Goal: Task Accomplishment & Management: Manage account settings

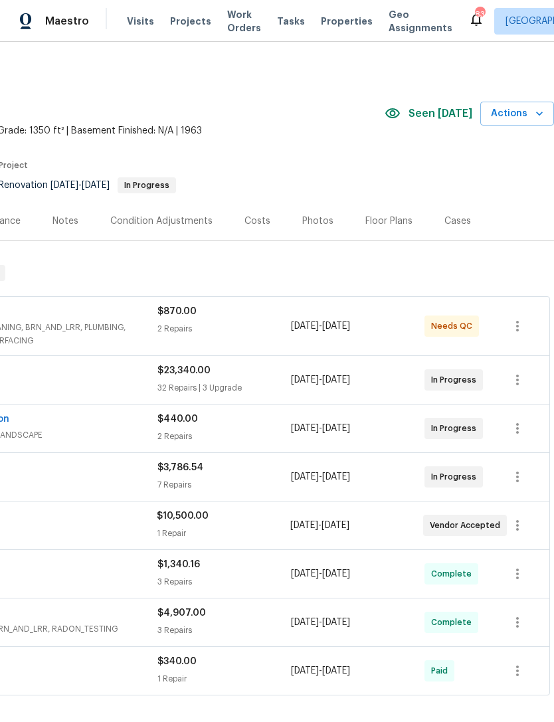
scroll to position [0, 197]
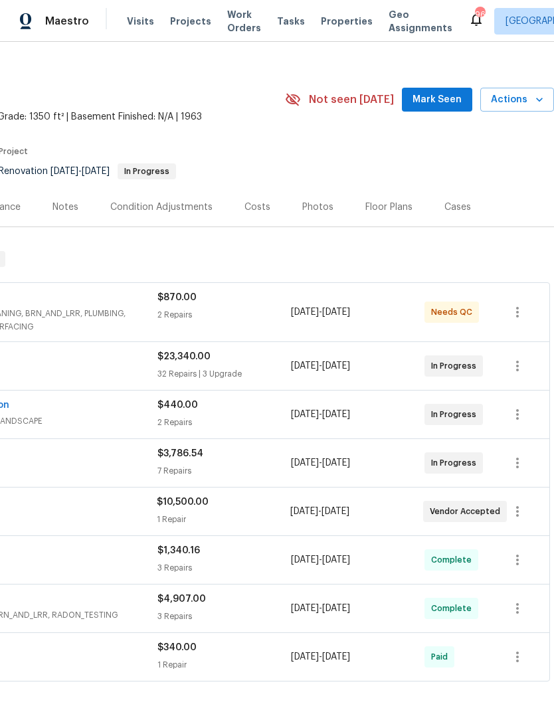
scroll to position [14, 197]
click at [430, 90] on button "Mark Seen" at bounding box center [437, 100] width 70 height 25
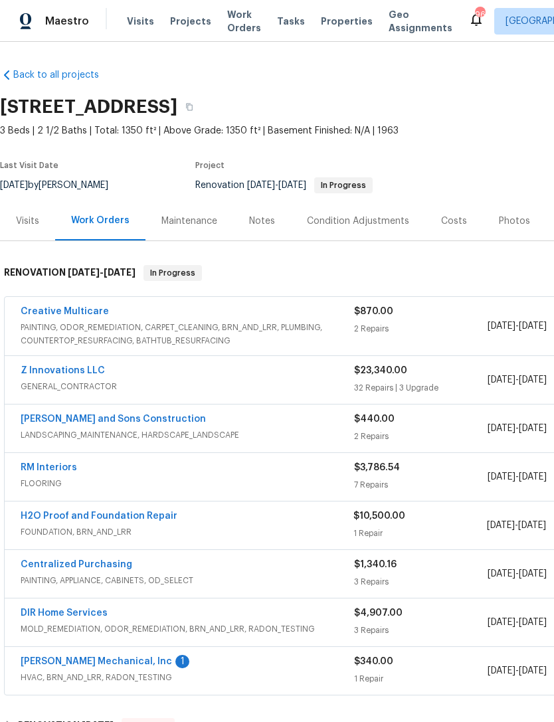
scroll to position [0, 0]
click at [75, 661] on link "[PERSON_NAME] Mechanical, Inc" at bounding box center [96, 661] width 151 height 9
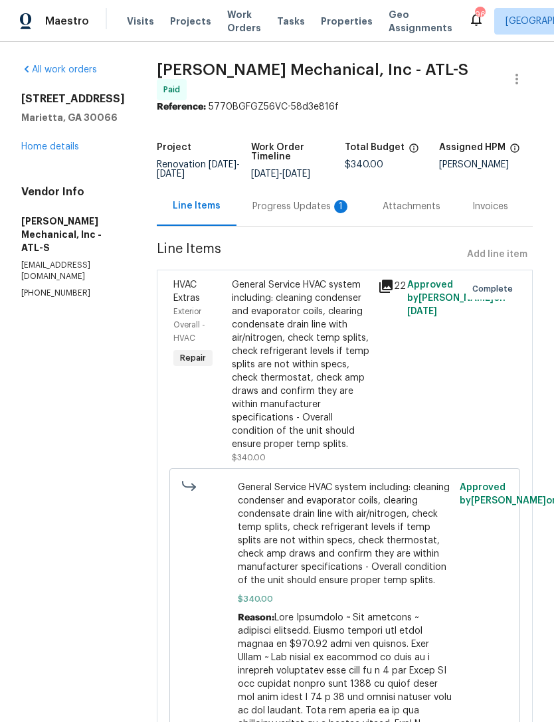
click at [293, 213] on div "Progress Updates 1" at bounding box center [301, 206] width 98 height 13
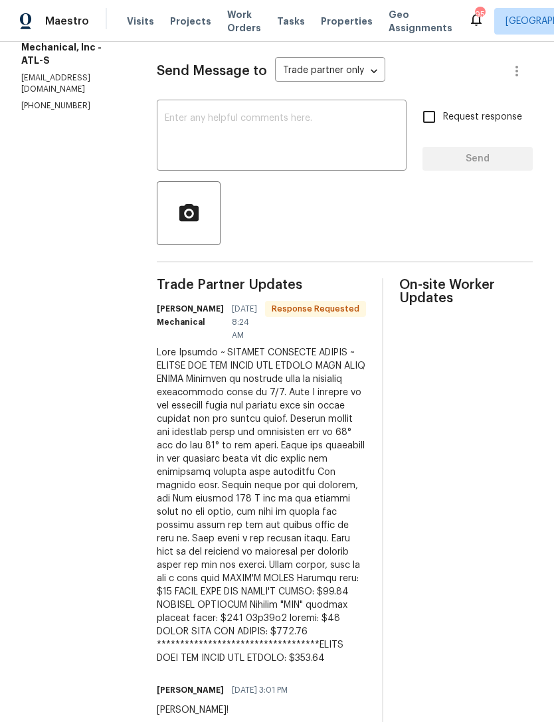
scroll to position [162, 0]
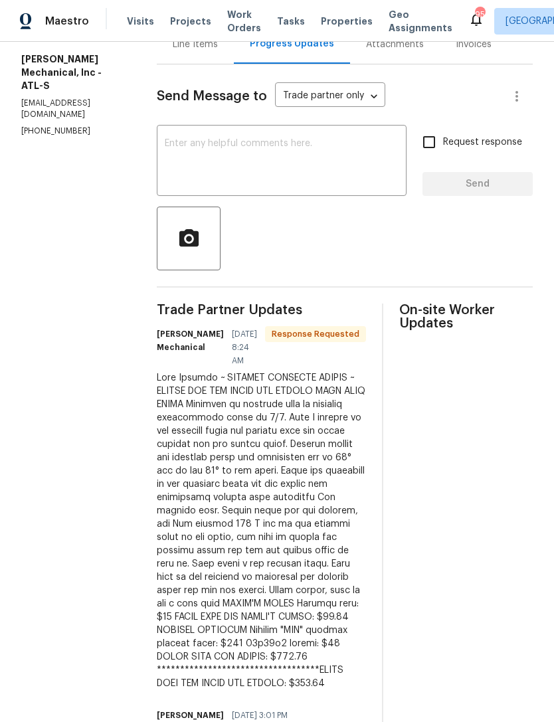
click at [310, 153] on textarea at bounding box center [282, 162] width 234 height 46
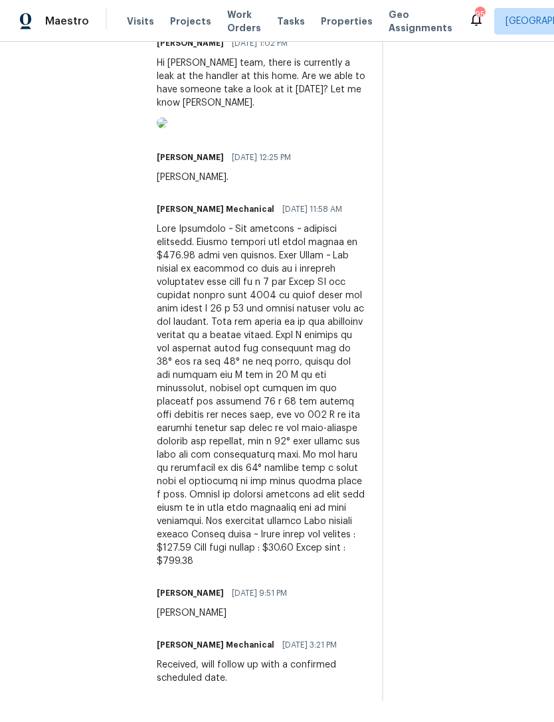
scroll to position [1089, 0]
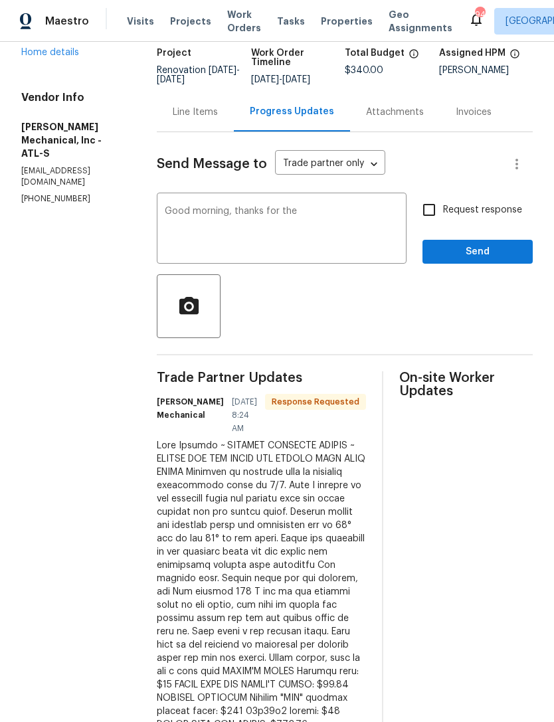
scroll to position [116, 0]
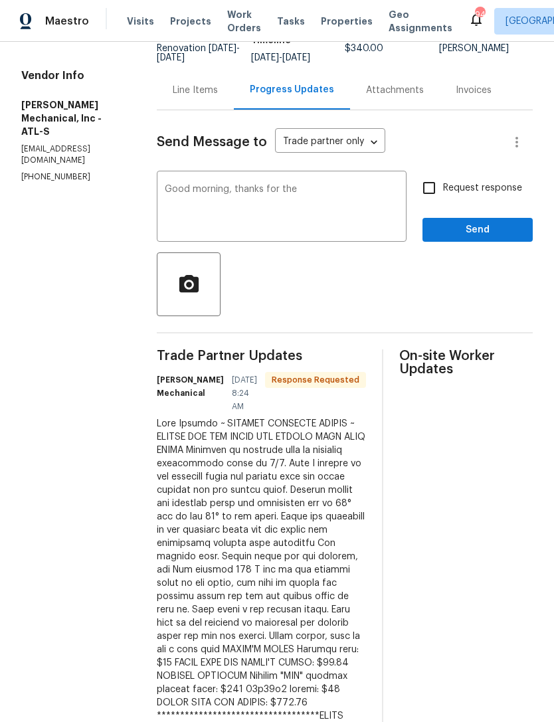
click at [334, 211] on textarea "Good morning, thanks for the" at bounding box center [282, 208] width 234 height 46
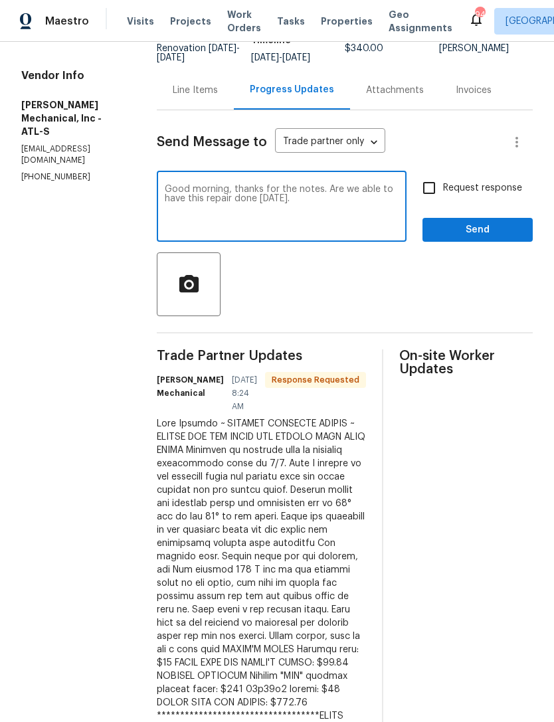
type textarea "Good morning, thanks for the notes. Are we able to have this repair done [DATE]."
click at [343, 194] on textarea "Good morning, thanks for the notes. Are we able to have this repair done [DATE]." at bounding box center [282, 208] width 234 height 46
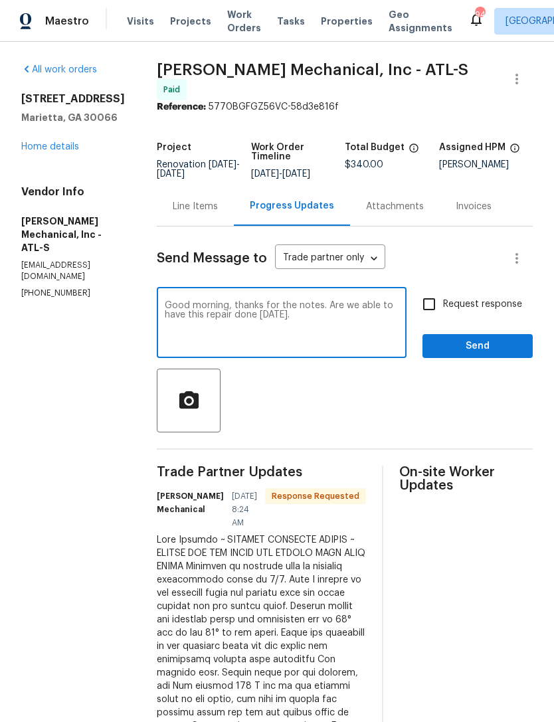
scroll to position [0, 0]
click at [218, 212] on div "Line Items" at bounding box center [195, 206] width 45 height 13
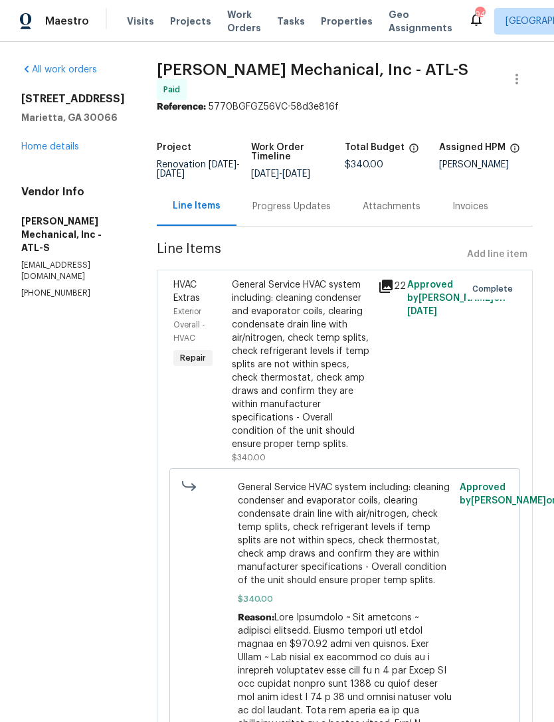
scroll to position [2, 0]
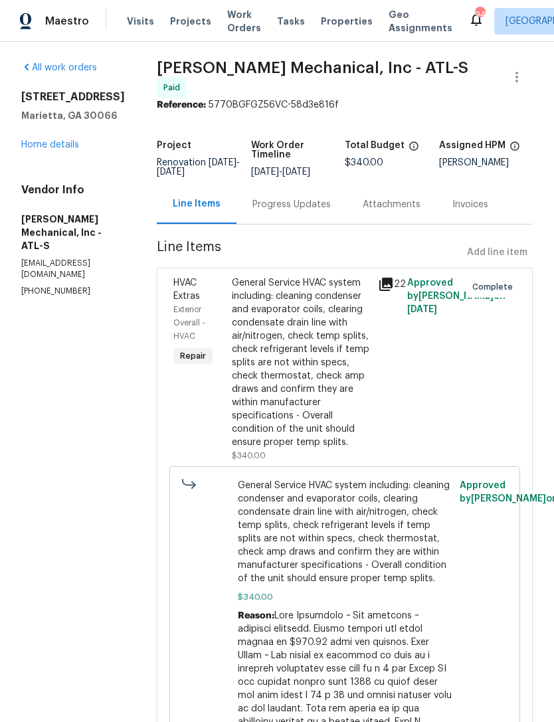
click at [200, 296] on span "HVAC Extras" at bounding box center [186, 289] width 27 height 23
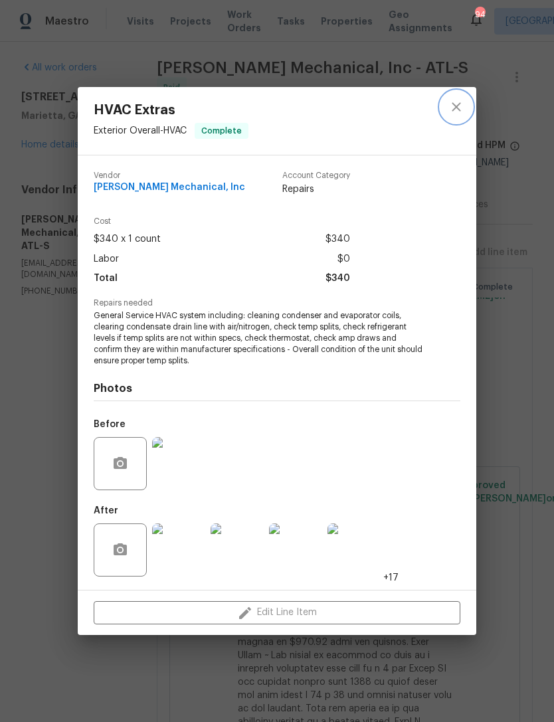
click at [455, 108] on icon "close" at bounding box center [456, 107] width 9 height 9
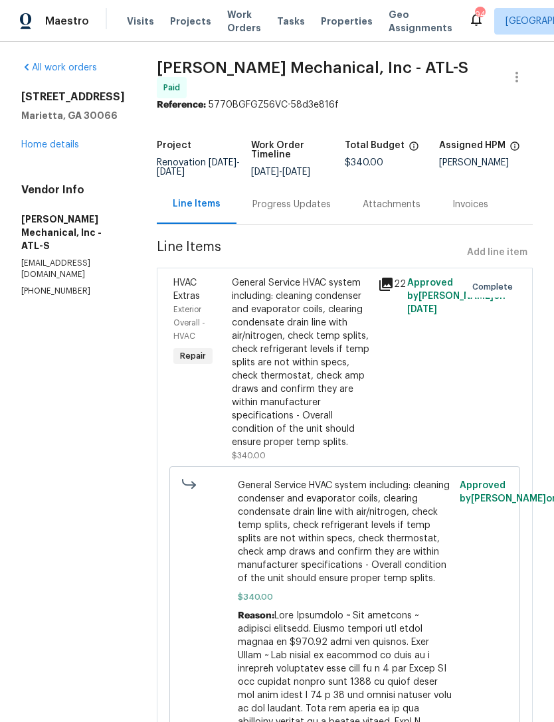
click at [319, 216] on div "Progress Updates" at bounding box center [291, 204] width 110 height 39
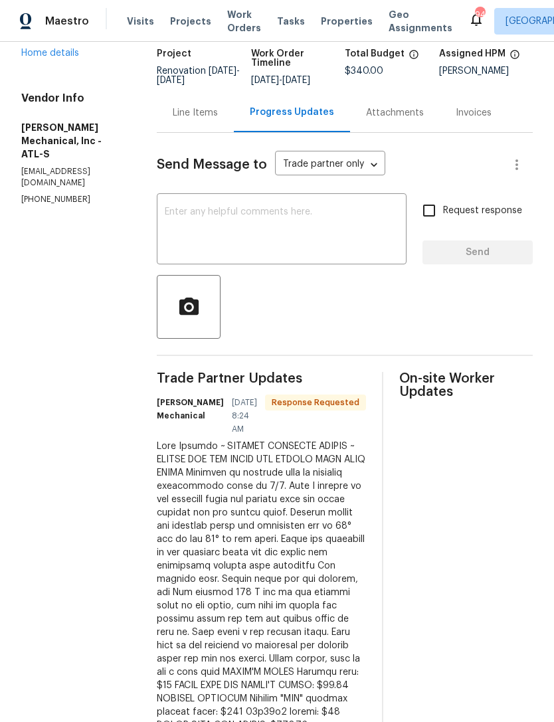
scroll to position [104, 0]
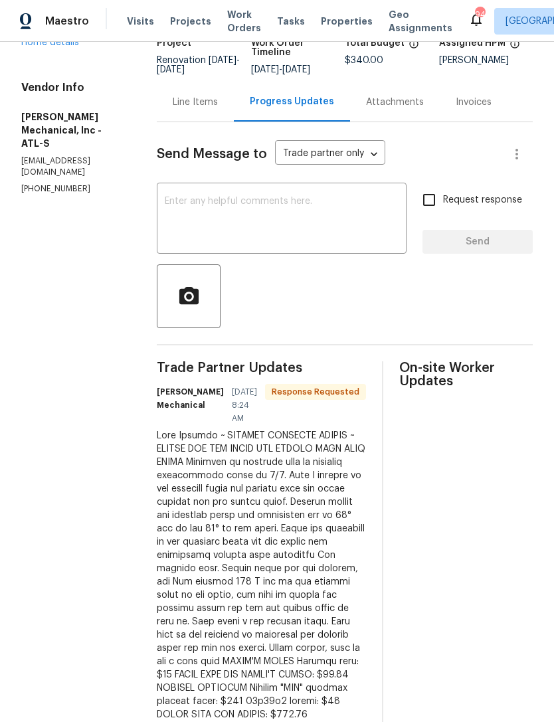
click at [346, 218] on textarea at bounding box center [282, 220] width 234 height 46
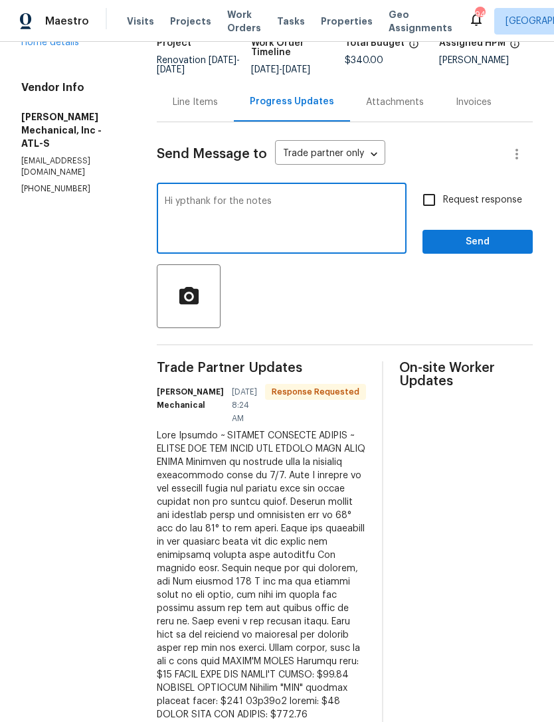
click at [217, 204] on textarea "Hi ypthank for the notes" at bounding box center [282, 220] width 234 height 46
click at [340, 211] on textarea "Hi thanks for the notes" at bounding box center [282, 220] width 234 height 46
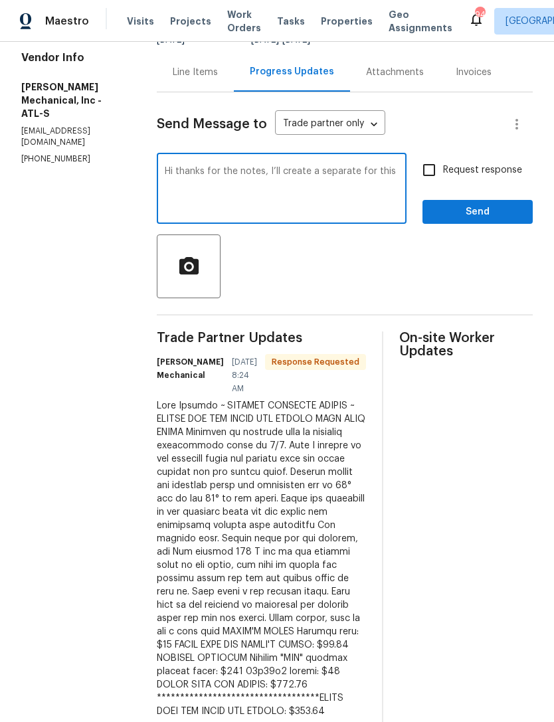
scroll to position [135, 0]
click at [288, 178] on textarea "Hi thanks for the notes, I’ll create a separate for this" at bounding box center [282, 189] width 234 height 46
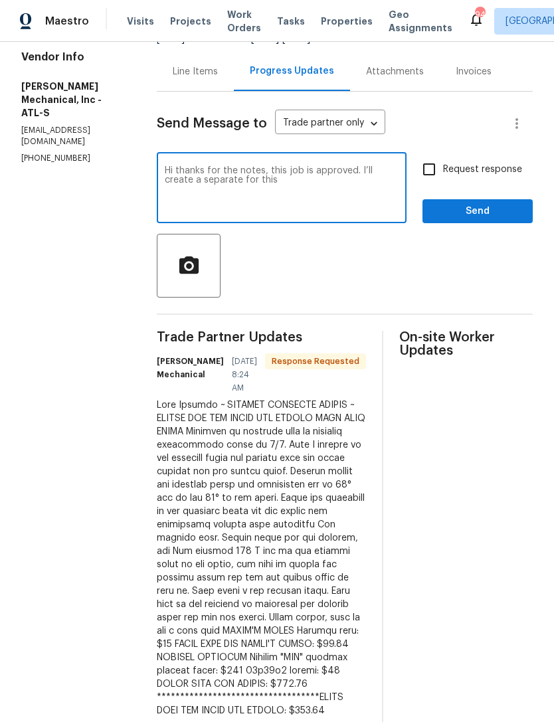
click at [310, 182] on textarea "Hi thanks for the notes, this job is approved. I’ll create a separate for this" at bounding box center [282, 189] width 234 height 46
type textarea "Hi thanks for the notes, this job is approved. I’ll create a separate WO. Are w…"
click at [434, 179] on input "Request response" at bounding box center [429, 169] width 28 height 28
checkbox input "true"
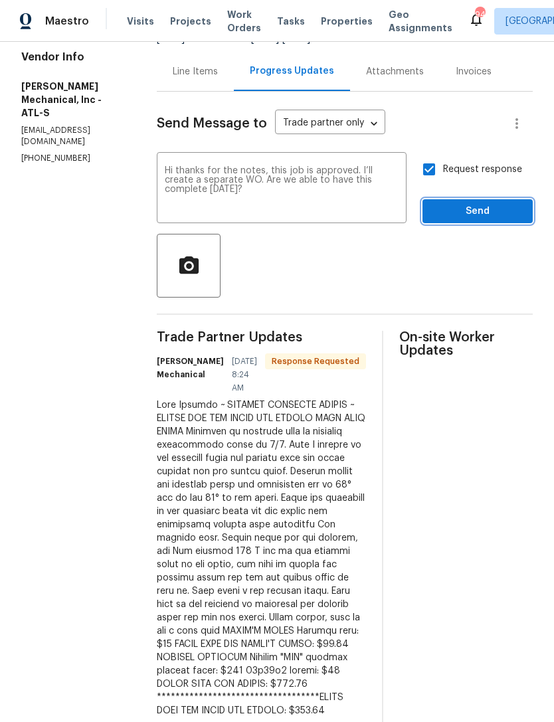
click at [457, 219] on span "Send" at bounding box center [477, 211] width 89 height 17
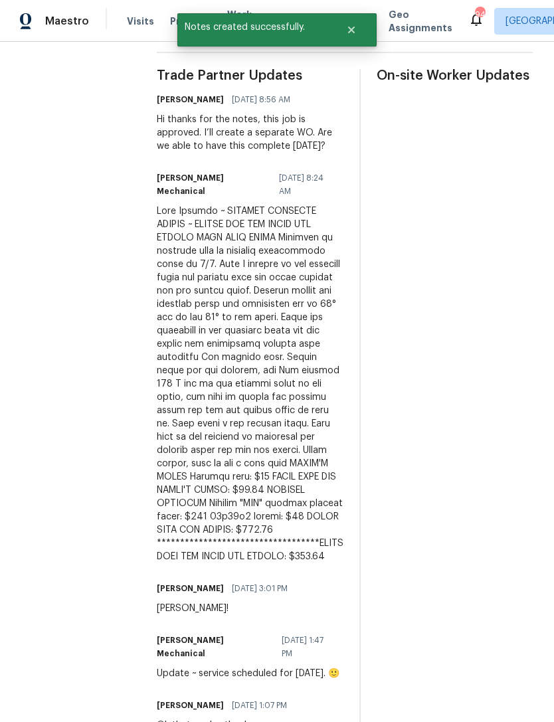
scroll to position [398, 0]
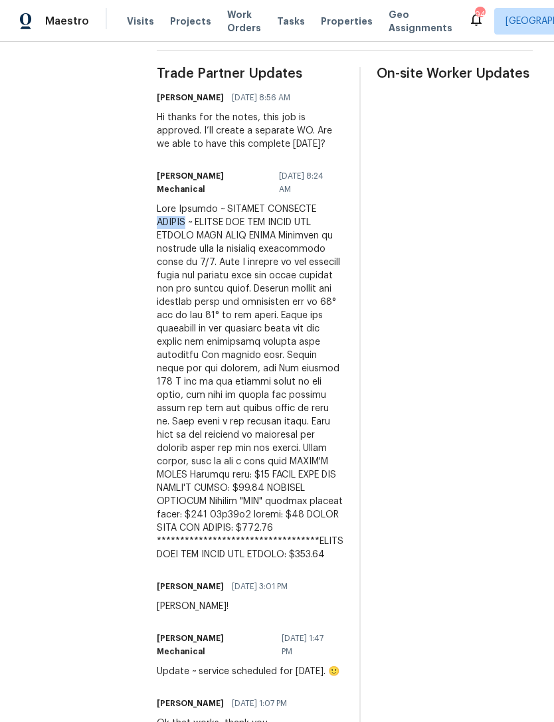
click at [246, 260] on div at bounding box center [250, 382] width 187 height 359
click at [187, 230] on div at bounding box center [250, 382] width 187 height 359
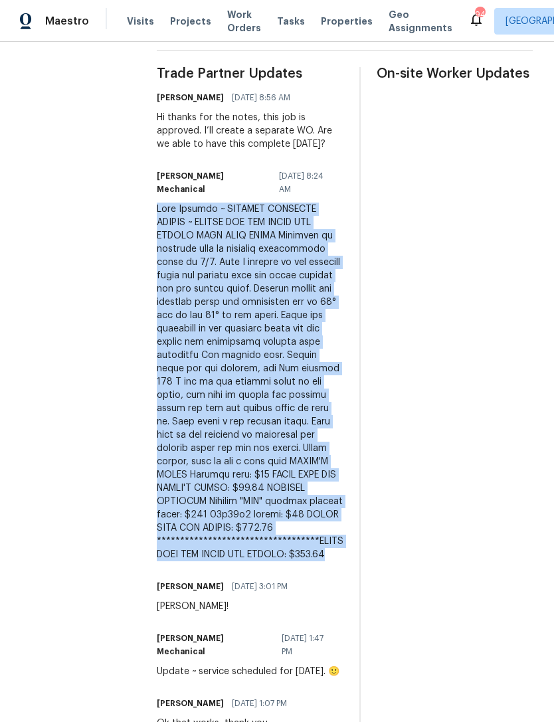
copy div "**********"
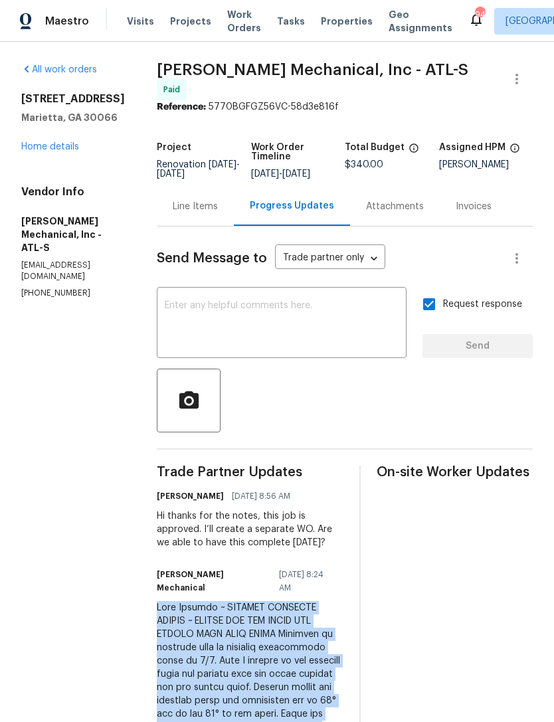
scroll to position [0, 0]
click at [70, 151] on link "Home details" at bounding box center [50, 146] width 58 height 9
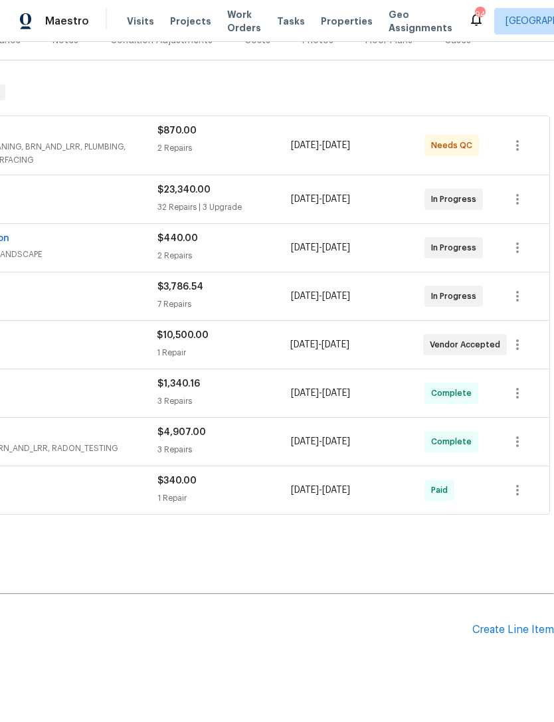
scroll to position [180, 197]
click at [518, 631] on div "Create Line Item" at bounding box center [513, 630] width 82 height 13
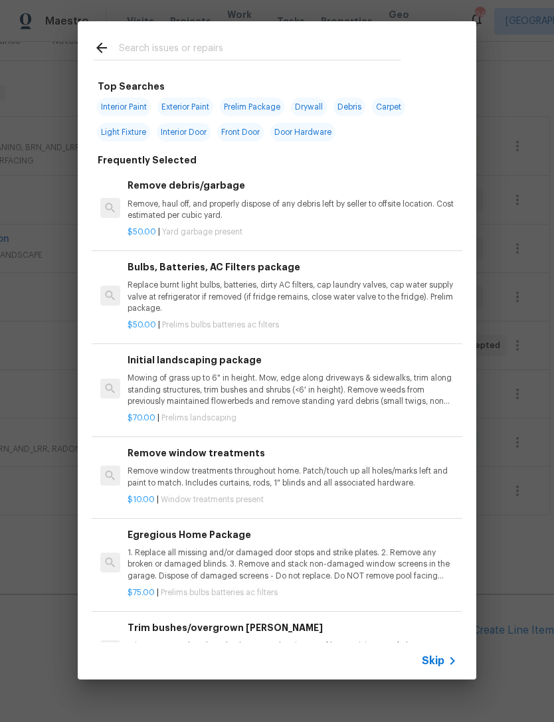
click at [258, 48] on input "text" at bounding box center [260, 50] width 282 height 20
type input "Hvac"
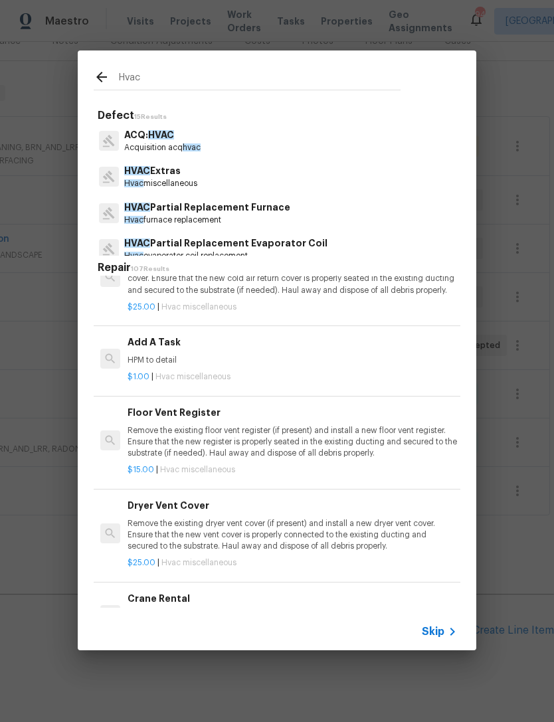
scroll to position [1211, 0]
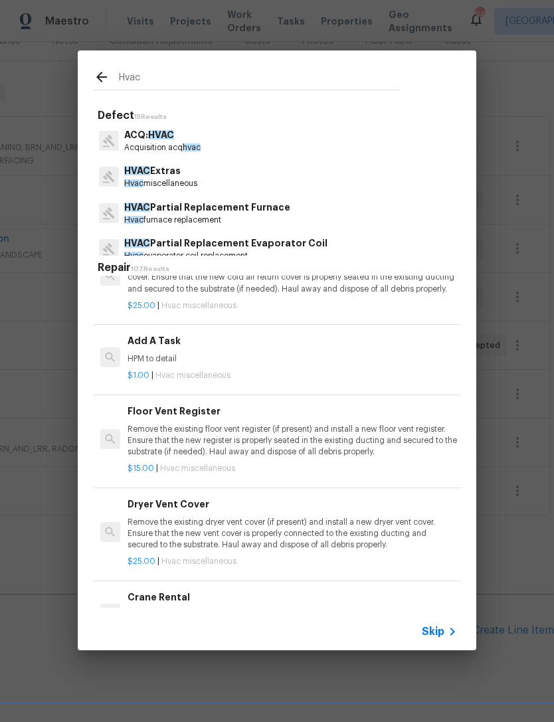
click at [273, 353] on p "HPM to detail" at bounding box center [292, 358] width 329 height 11
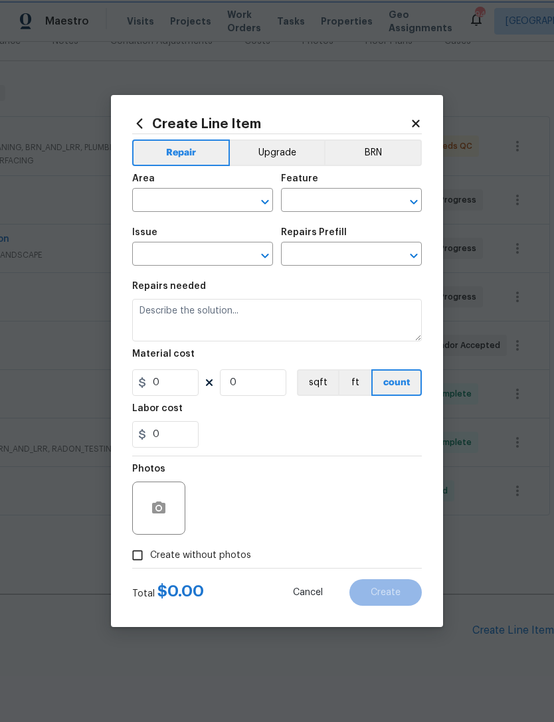
type input "HVAC"
type input "HVAC Extras"
type input "Add A Task $1.00"
type textarea "HPM to detail"
type input "1"
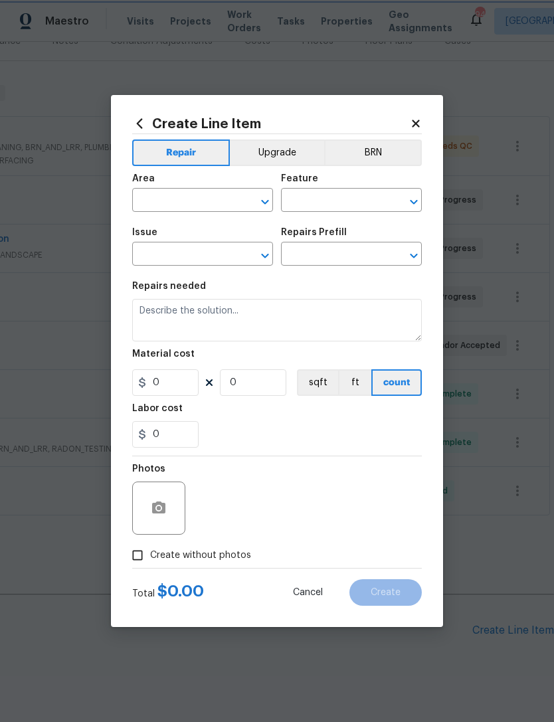
type input "1"
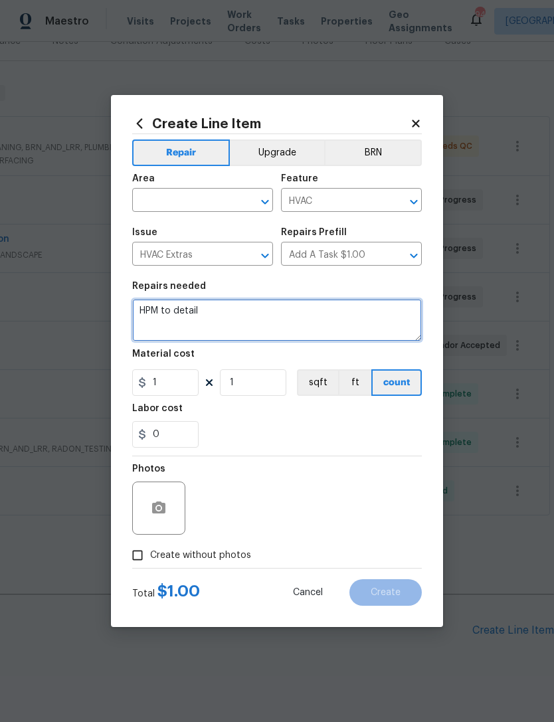
click at [248, 321] on textarea "HPM to detail" at bounding box center [277, 320] width 290 height 43
type textarea "H"
click at [178, 320] on textarea at bounding box center [277, 320] width 290 height 43
paste textarea "**********"
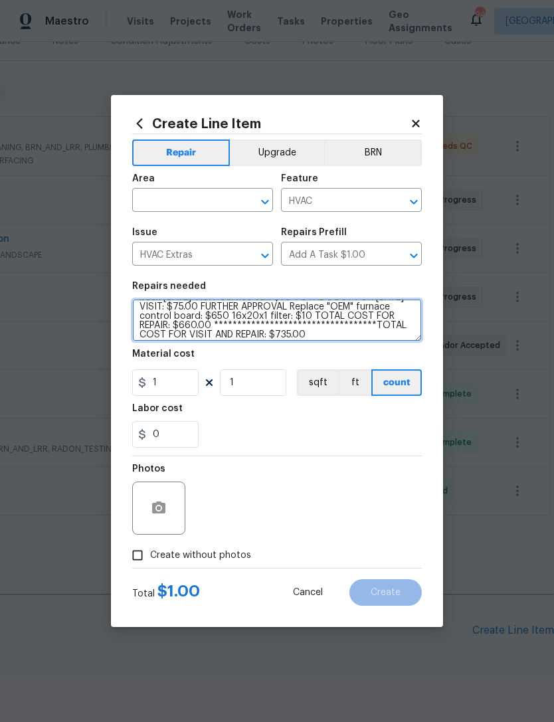
scroll to position [136, 0]
type textarea "**********"
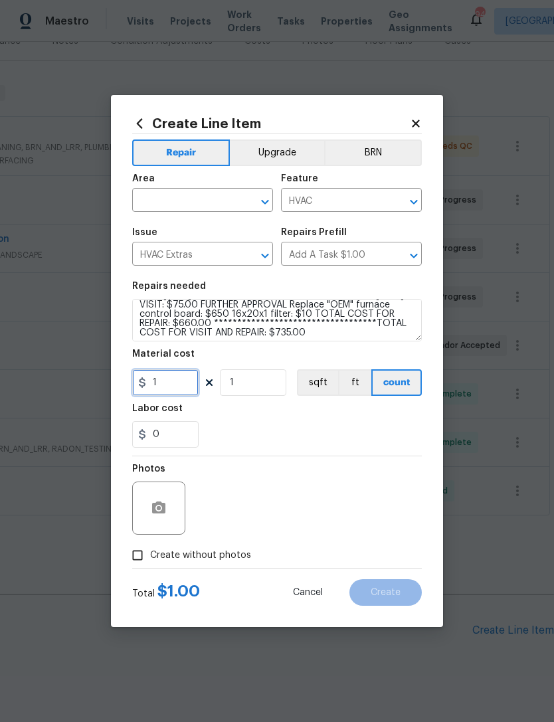
click at [183, 383] on input "1" at bounding box center [165, 382] width 66 height 27
type input "735"
click at [277, 427] on div "0" at bounding box center [277, 434] width 290 height 27
click at [169, 503] on button "button" at bounding box center [159, 508] width 32 height 32
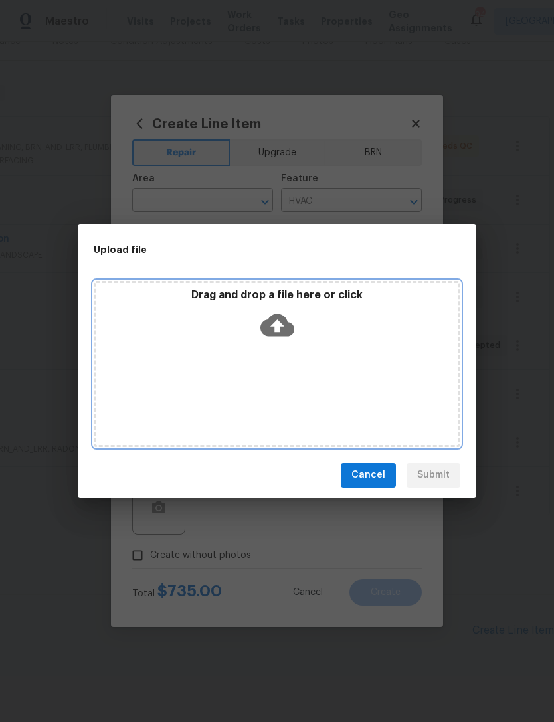
click at [369, 349] on div "Drag and drop a file here or click" at bounding box center [277, 364] width 367 height 166
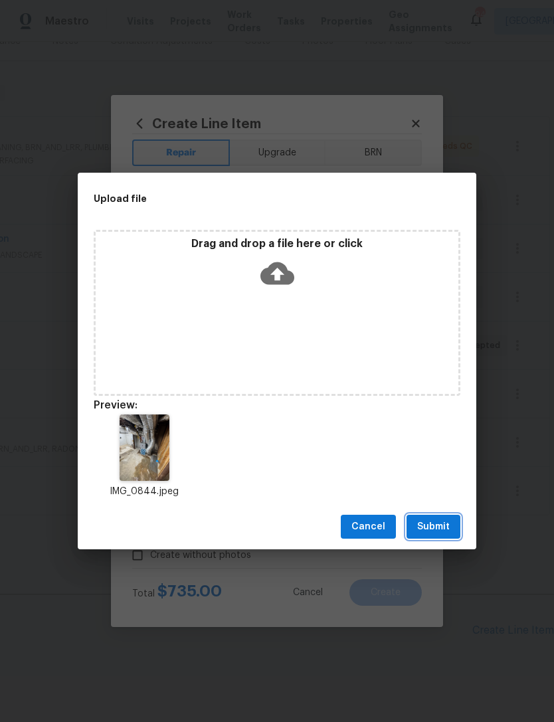
click at [439, 529] on span "Submit" at bounding box center [433, 527] width 33 height 17
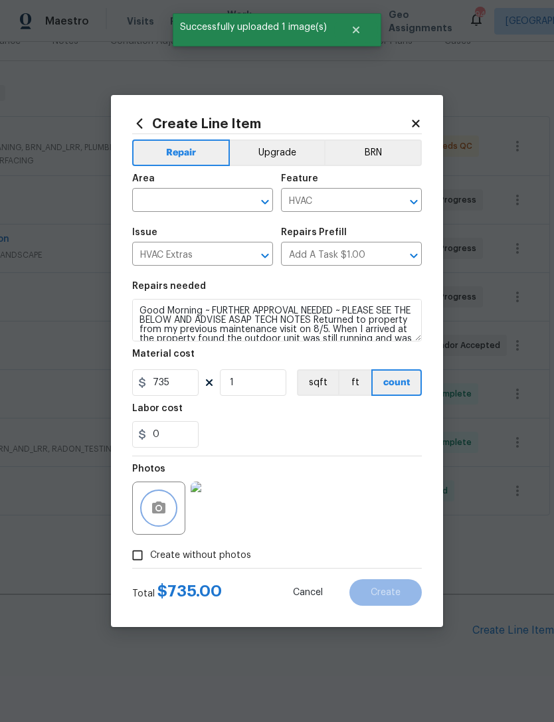
scroll to position [0, 0]
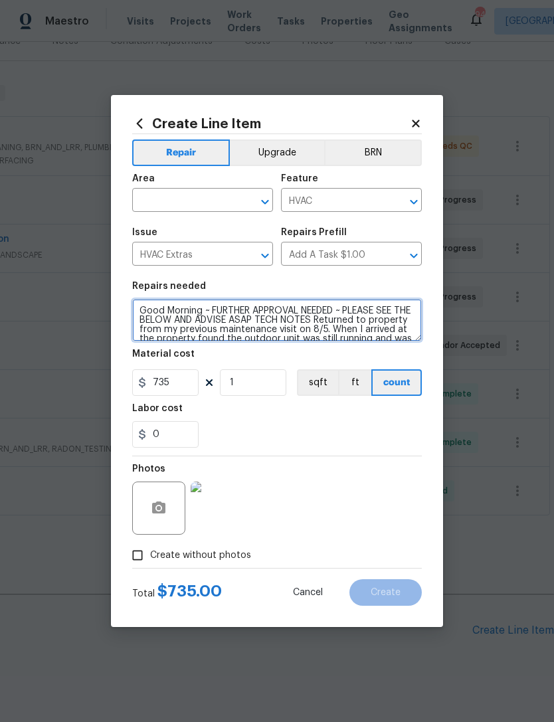
click at [145, 309] on textarea "**********" at bounding box center [277, 320] width 290 height 43
click at [173, 310] on textarea "**********" at bounding box center [277, 320] width 290 height 43
click at [235, 322] on textarea at bounding box center [277, 320] width 290 height 43
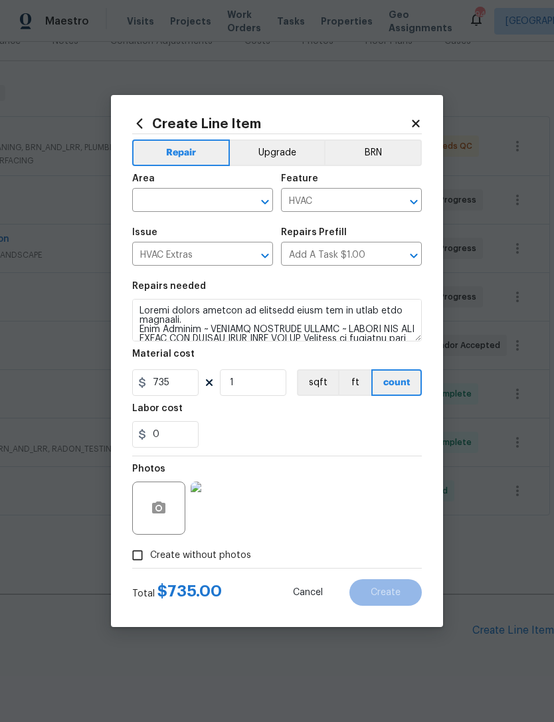
click at [309, 436] on div "0" at bounding box center [277, 434] width 290 height 27
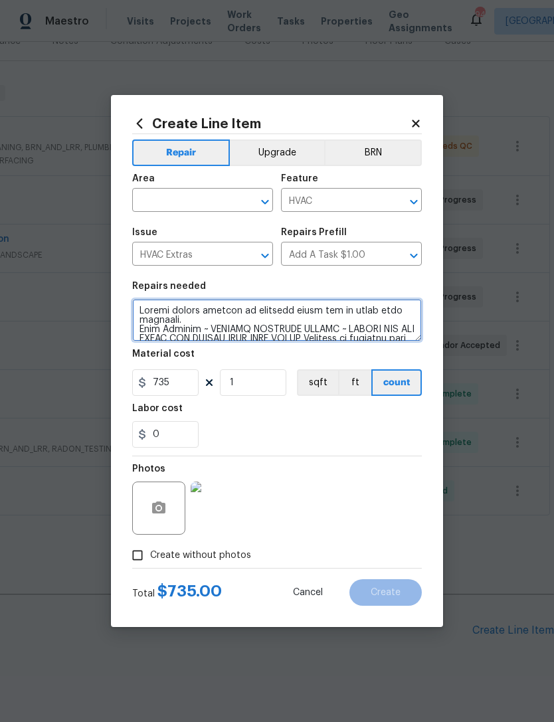
click at [209, 323] on textarea at bounding box center [277, 320] width 290 height 43
click at [211, 325] on textarea at bounding box center [277, 320] width 290 height 43
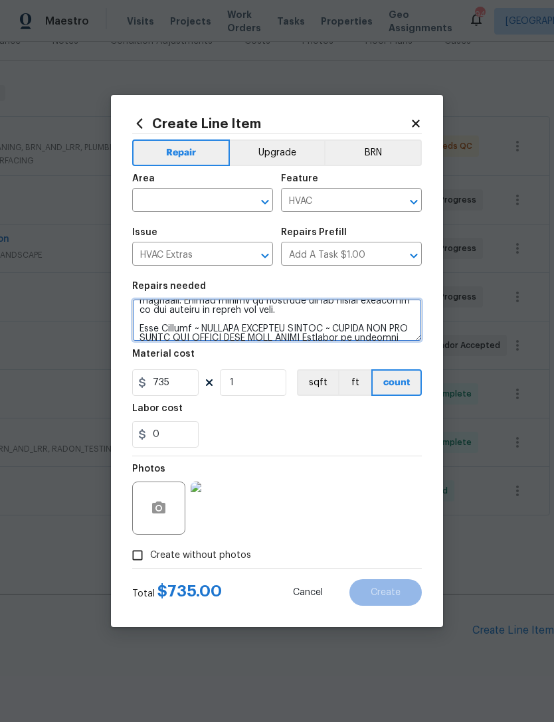
scroll to position [20, 0]
click at [146, 330] on textarea at bounding box center [277, 320] width 290 height 43
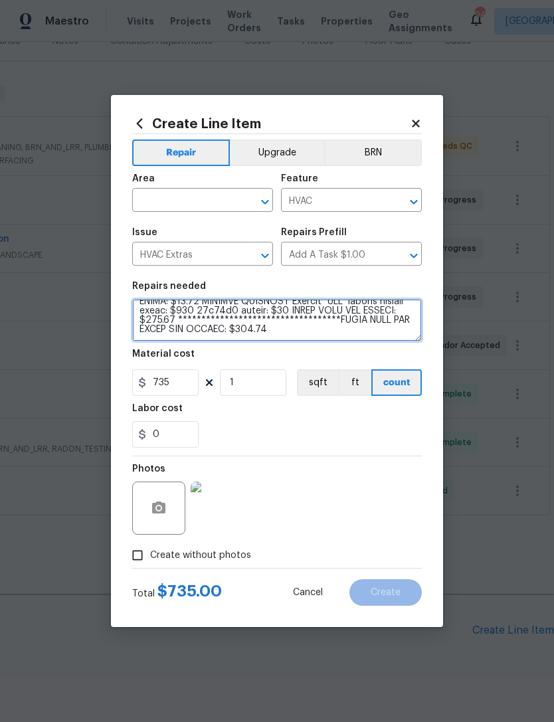
scroll to position [177, 0]
click at [244, 334] on textarea at bounding box center [277, 320] width 290 height 43
click at [355, 329] on textarea at bounding box center [277, 320] width 290 height 43
type textarea "Loremi dolors ametcon ad elitsedd eiusm tem in utlab etdo magnaali. Enimad mini…"
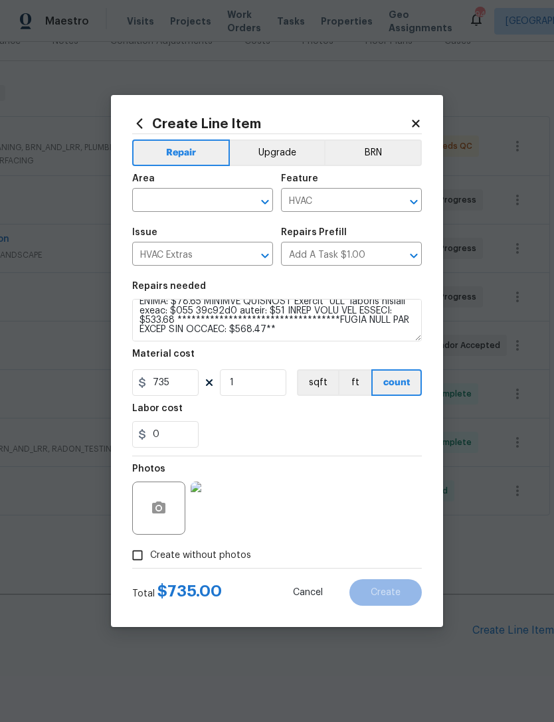
click at [337, 430] on div "0" at bounding box center [277, 434] width 290 height 27
click at [379, 515] on div "Photos" at bounding box center [277, 499] width 290 height 86
click at [198, 199] on input "text" at bounding box center [184, 201] width 104 height 21
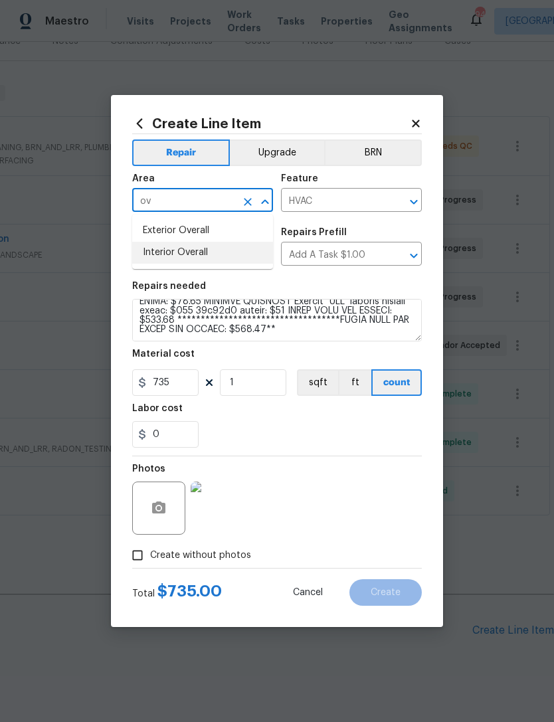
click at [207, 258] on li "Interior Overall" at bounding box center [202, 253] width 141 height 22
type input "Interior Overall"
click at [329, 436] on div "0" at bounding box center [277, 434] width 290 height 27
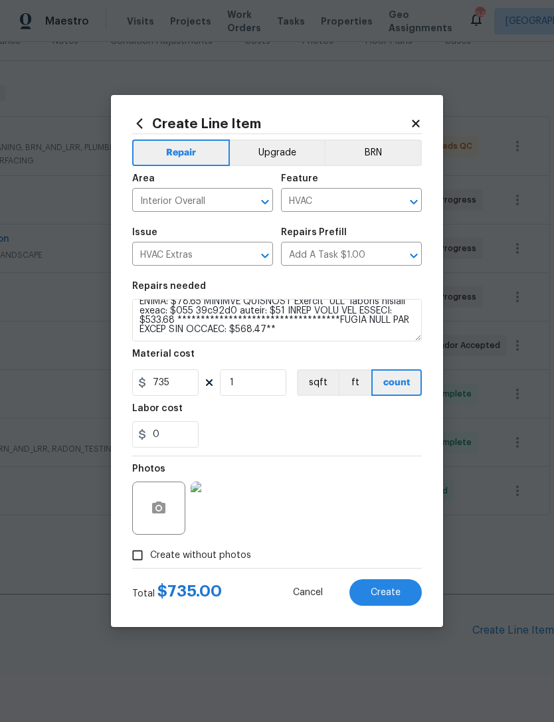
click at [392, 589] on span "Create" at bounding box center [386, 593] width 30 height 10
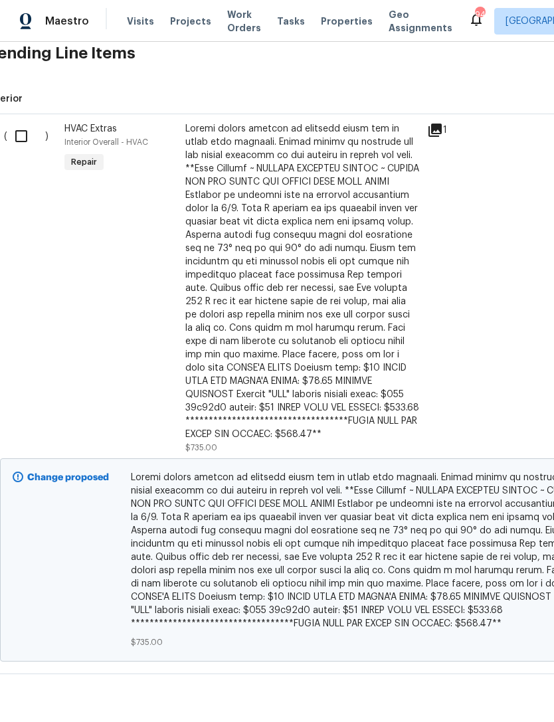
scroll to position [757, 0]
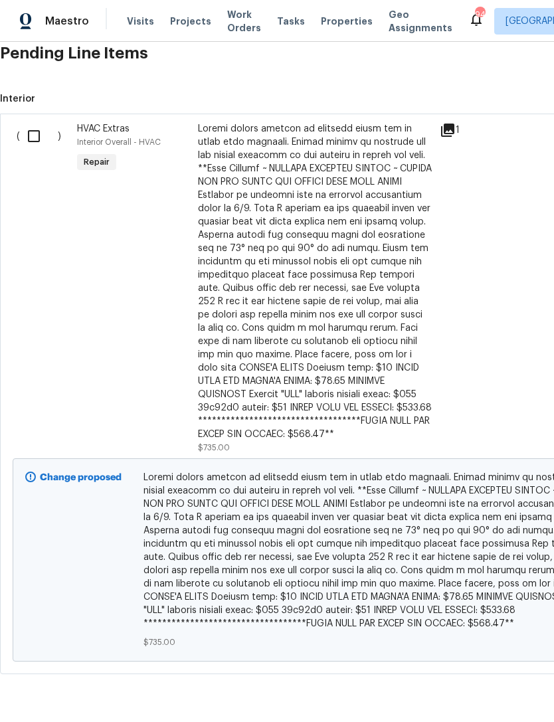
click at [42, 133] on input "checkbox" at bounding box center [39, 136] width 38 height 28
checkbox input "true"
click at [498, 695] on span "Create Work Order" at bounding box center [478, 689] width 88 height 17
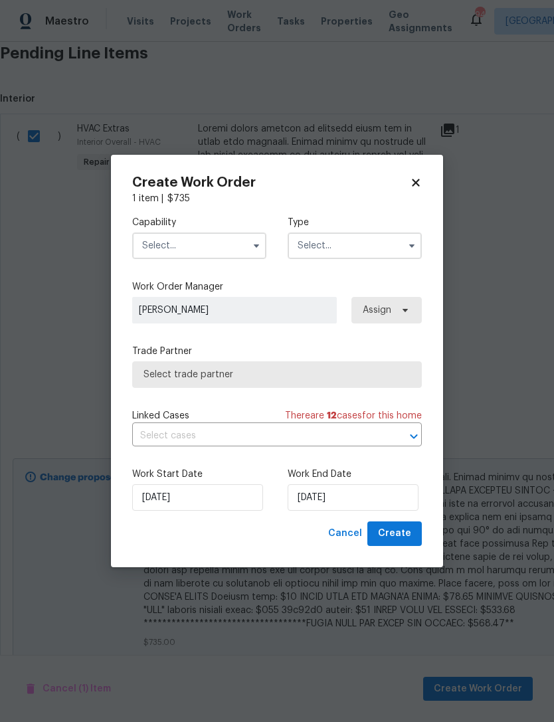
click at [199, 246] on input "text" at bounding box center [199, 245] width 134 height 27
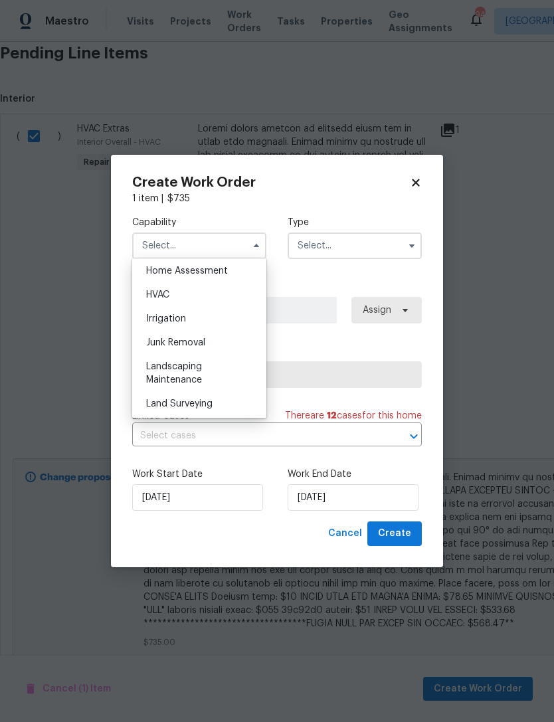
scroll to position [760, 0]
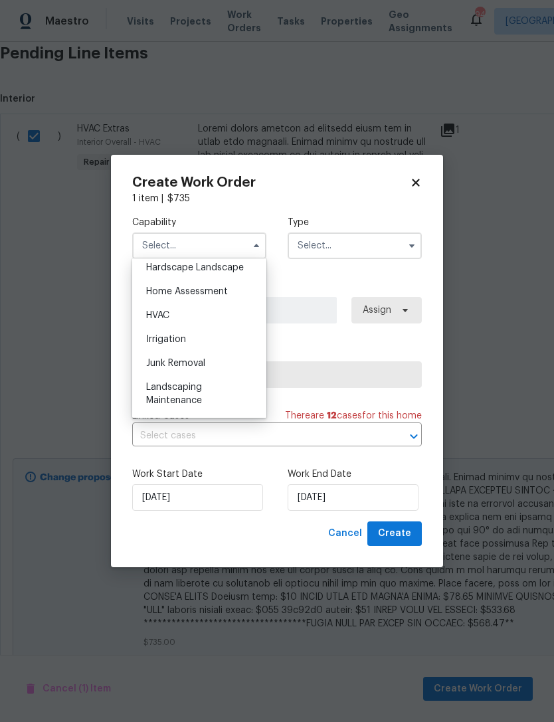
click at [169, 318] on span "HVAC" at bounding box center [157, 315] width 23 height 9
type input "HVAC"
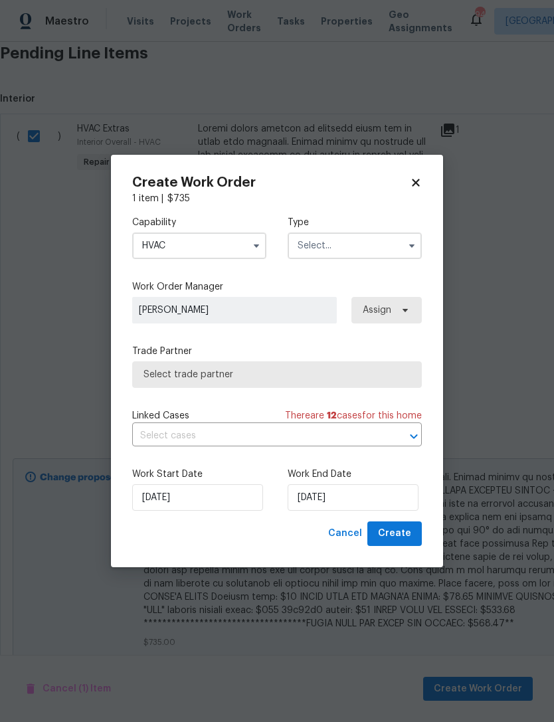
click at [359, 249] on input "text" at bounding box center [355, 245] width 134 height 27
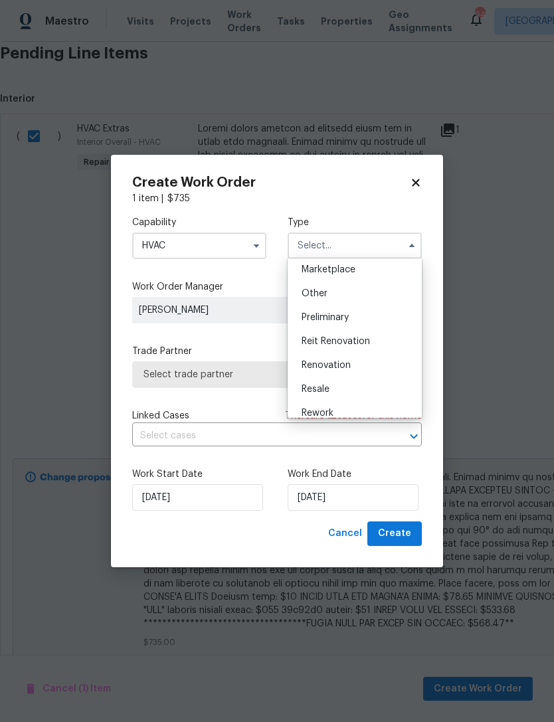
scroll to position [272, 0]
click at [340, 339] on span "Renovation" at bounding box center [326, 336] width 49 height 9
type input "Renovation"
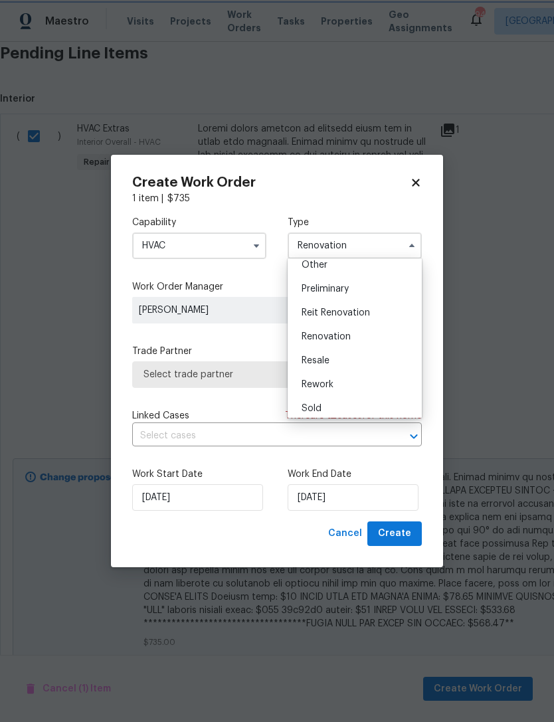
scroll to position [0, 0]
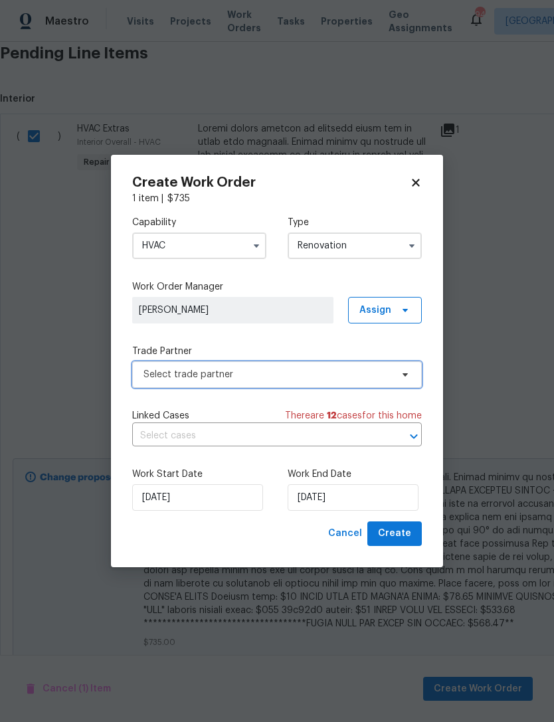
click at [281, 375] on span "Select trade partner" at bounding box center [267, 374] width 248 height 13
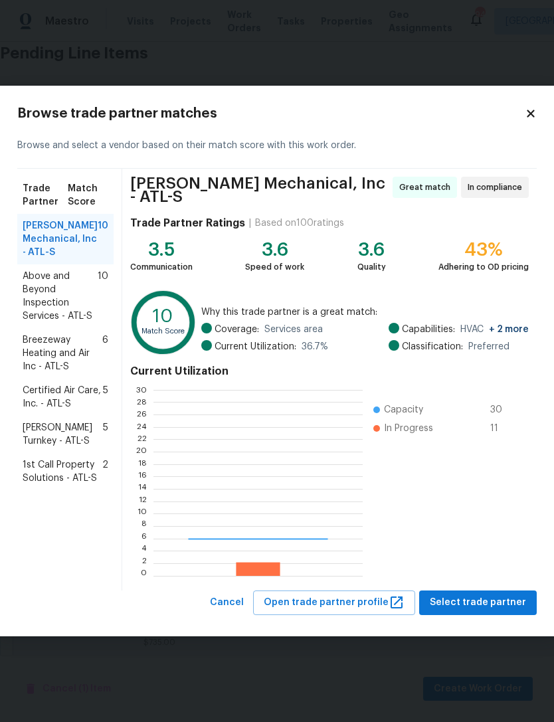
scroll to position [186, 209]
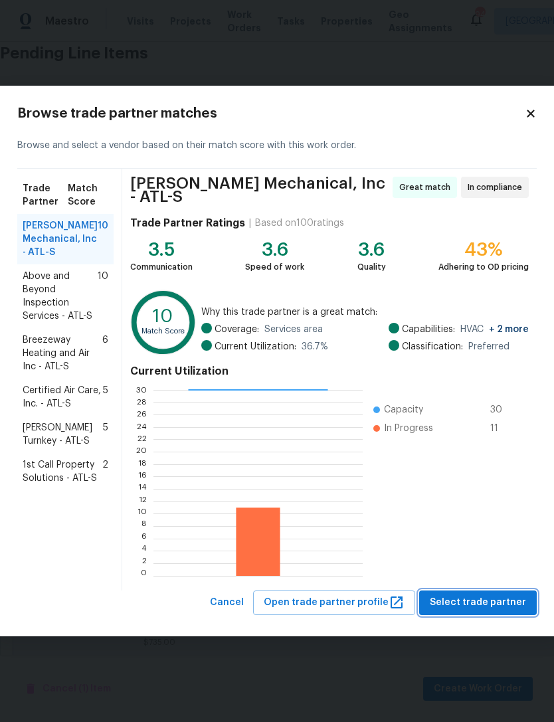
click at [491, 594] on span "Select trade partner" at bounding box center [478, 602] width 96 height 17
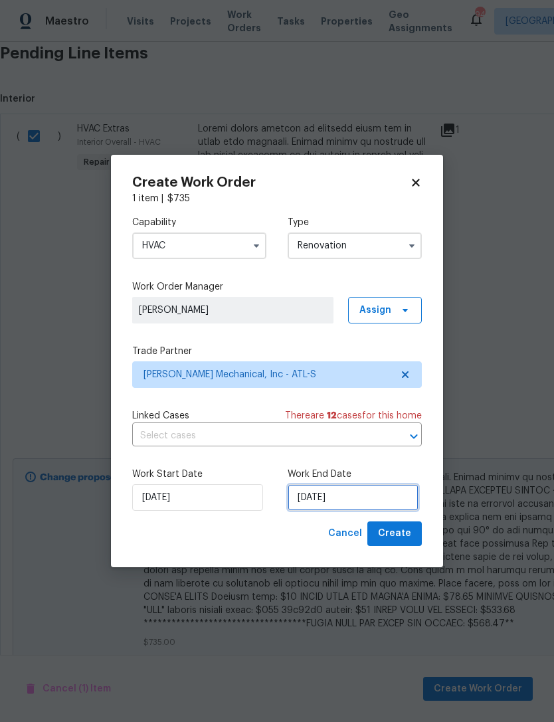
click at [320, 501] on input "[DATE]" at bounding box center [353, 497] width 131 height 27
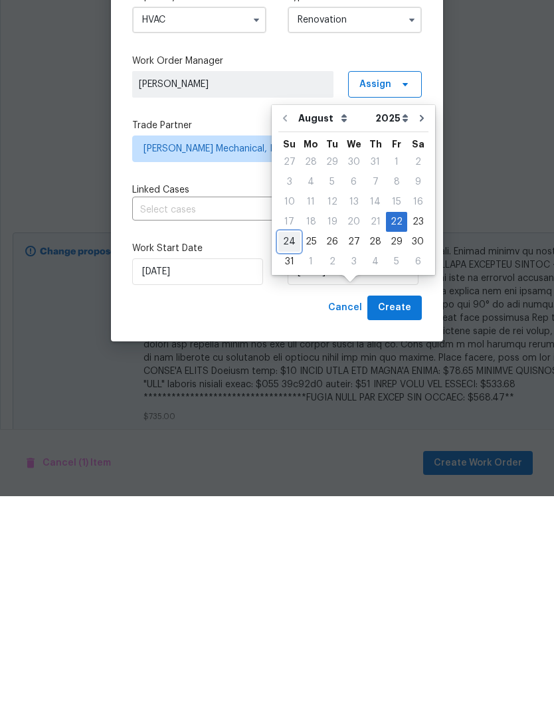
click at [293, 458] on div "24" at bounding box center [289, 467] width 22 height 19
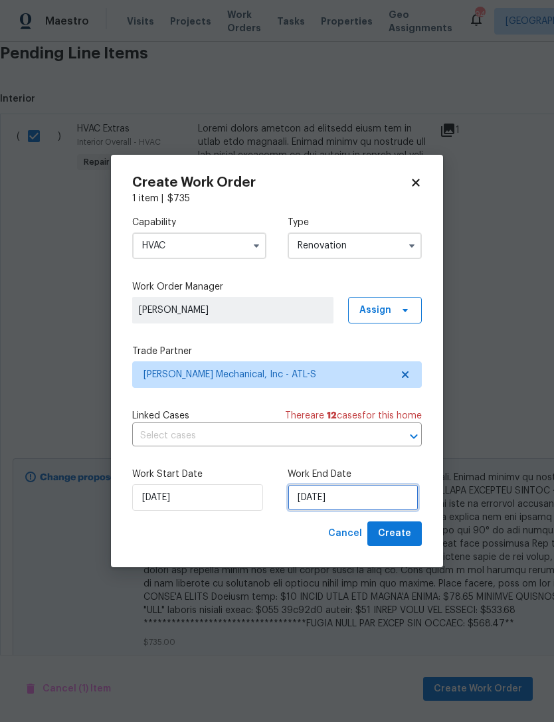
click at [339, 501] on input "[DATE]" at bounding box center [353, 497] width 131 height 27
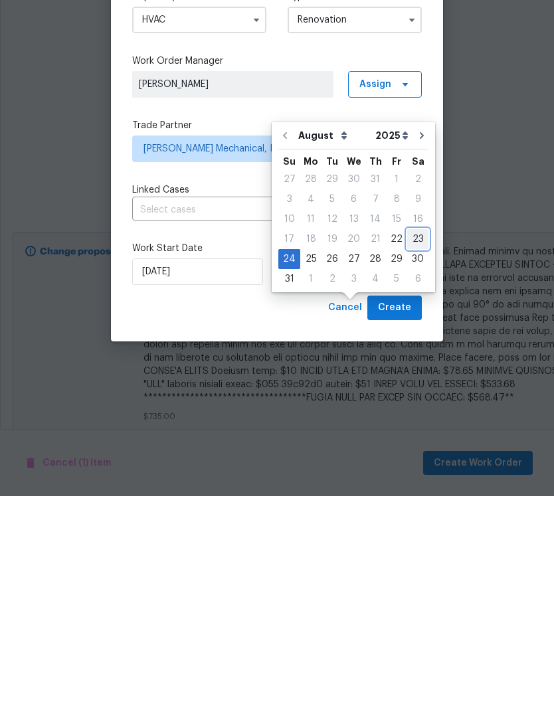
click at [414, 456] on div "23" at bounding box center [417, 465] width 21 height 19
type input "[DATE]"
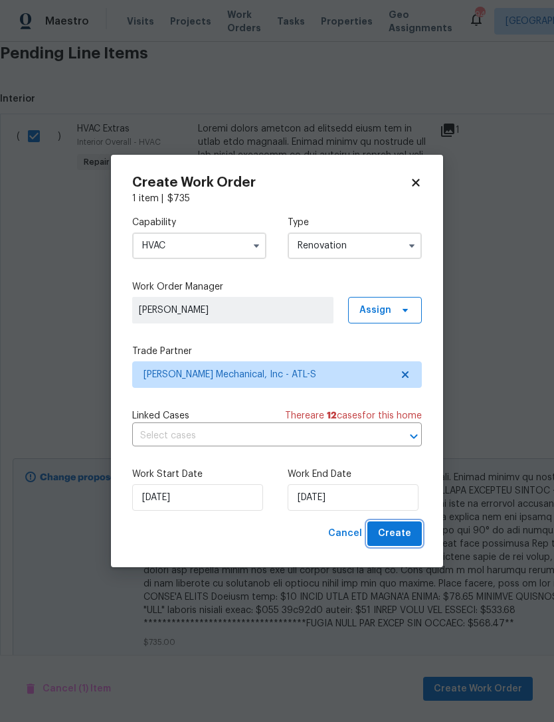
click at [404, 533] on span "Create" at bounding box center [394, 533] width 33 height 17
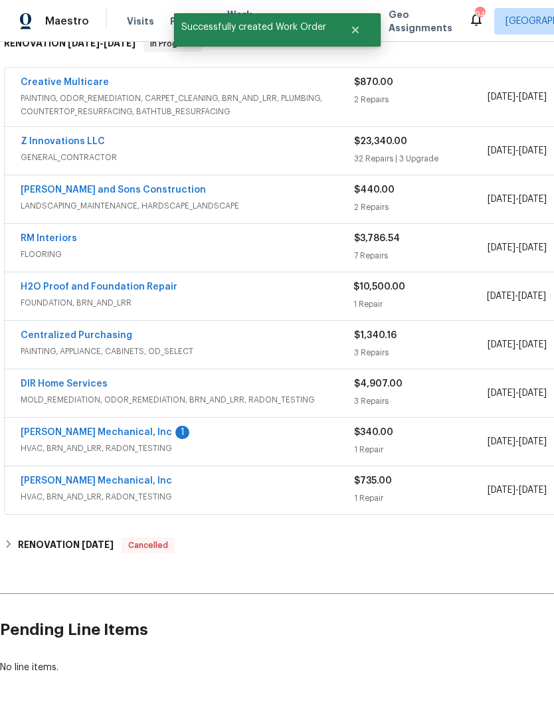
scroll to position [228, 0]
click at [106, 428] on link "[PERSON_NAME] Mechanical, Inc" at bounding box center [96, 432] width 151 height 9
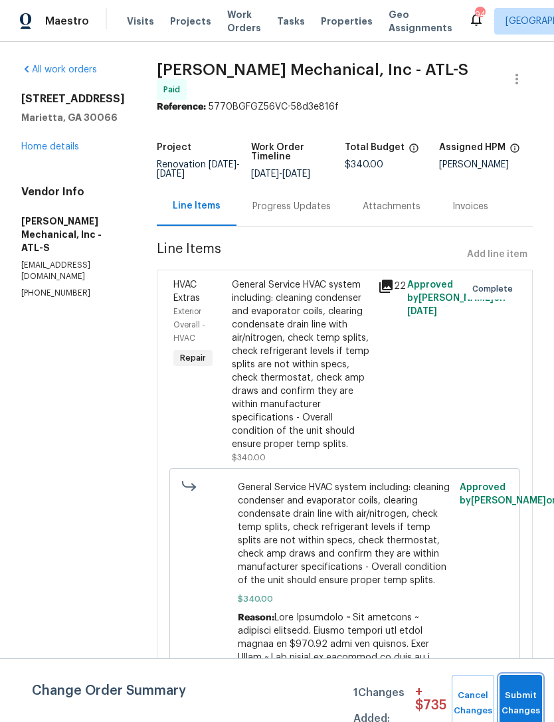
click at [528, 699] on button "Submit Changes" at bounding box center [520, 703] width 43 height 57
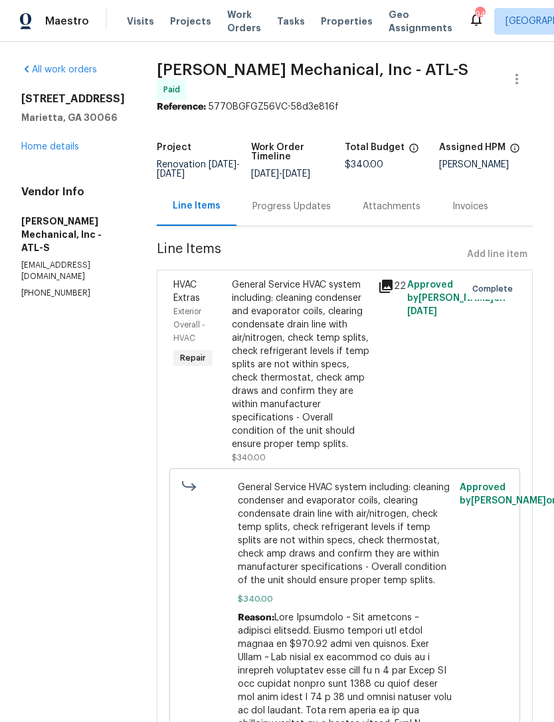
click at [315, 212] on div "Progress Updates" at bounding box center [291, 206] width 78 height 13
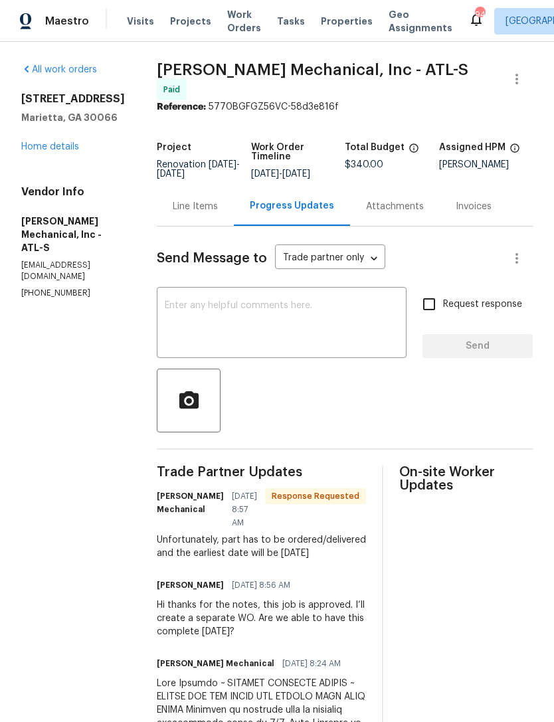
click at [297, 325] on textarea at bounding box center [282, 324] width 234 height 46
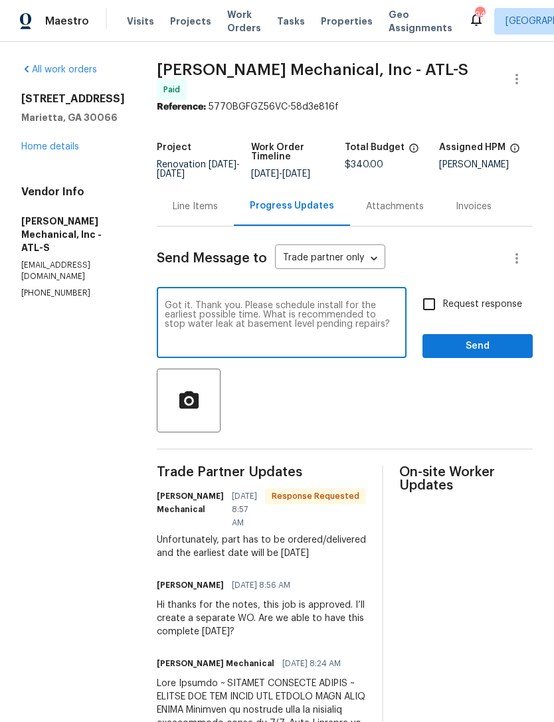
click at [289, 323] on textarea "Got it. Thank you. Please schedule install for the earliest possible time. What…" at bounding box center [282, 324] width 234 height 46
click at [310, 317] on textarea "Got it. Thank you. Please schedule install for the earliest possible time. What…" at bounding box center [282, 324] width 234 height 46
click at [295, 323] on textarea "Got it. Thank you. Please schedule install for the earliest possible time. is r…" at bounding box center [282, 324] width 234 height 46
click at [387, 321] on textarea "Got it. Thank you. Please schedule install for the earliest possible time. Is t…" at bounding box center [282, 324] width 234 height 46
type textarea "Got it. Thank you. Please schedule install for the earliest possible time. Is t…"
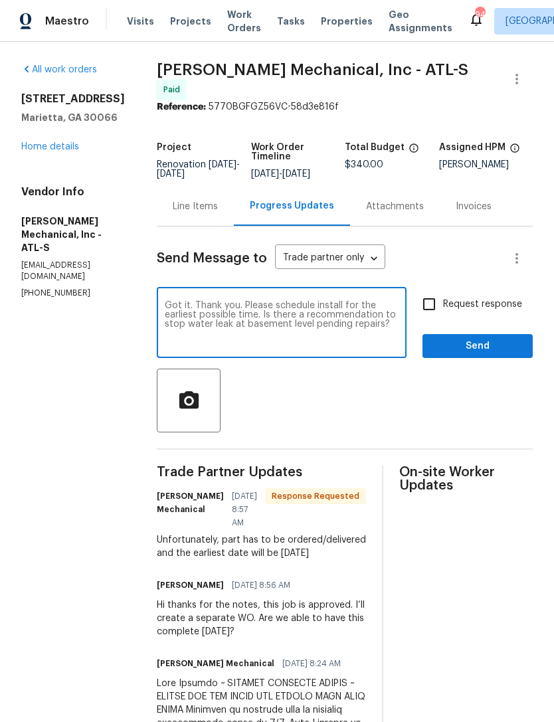
click at [431, 309] on input "Request response" at bounding box center [429, 304] width 28 height 28
checkbox input "true"
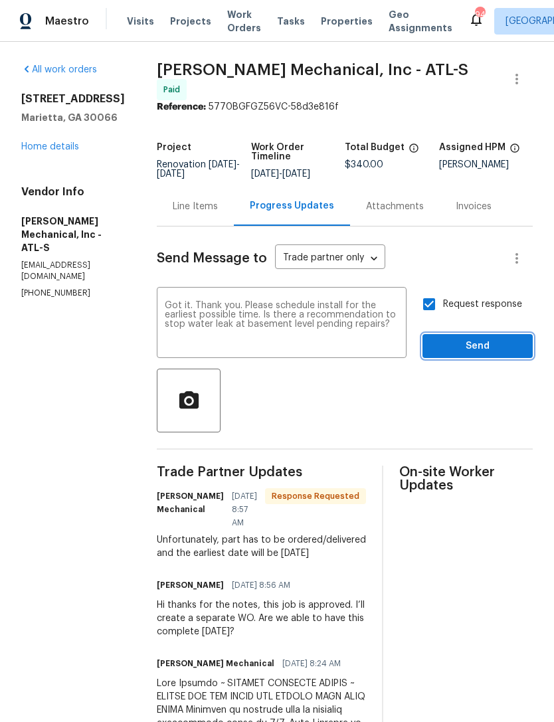
click at [473, 351] on span "Send" at bounding box center [477, 346] width 89 height 17
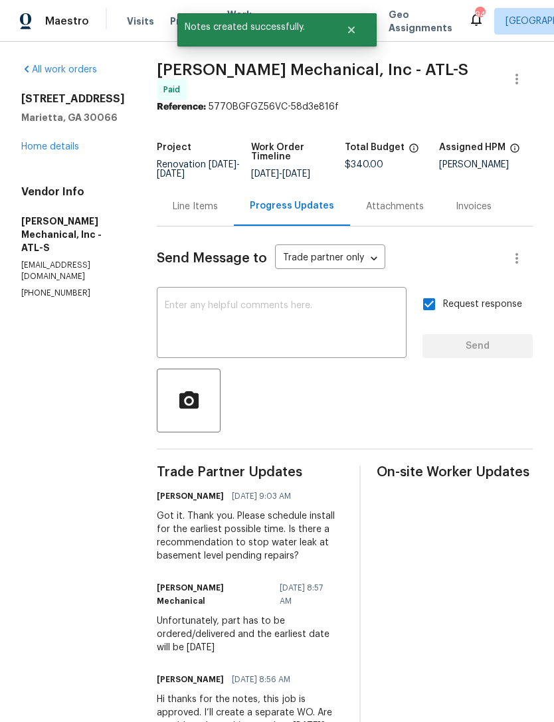
click at [54, 139] on div "[STREET_ADDRESS] Home details" at bounding box center [73, 122] width 104 height 61
click at [67, 150] on link "Home details" at bounding box center [50, 146] width 58 height 9
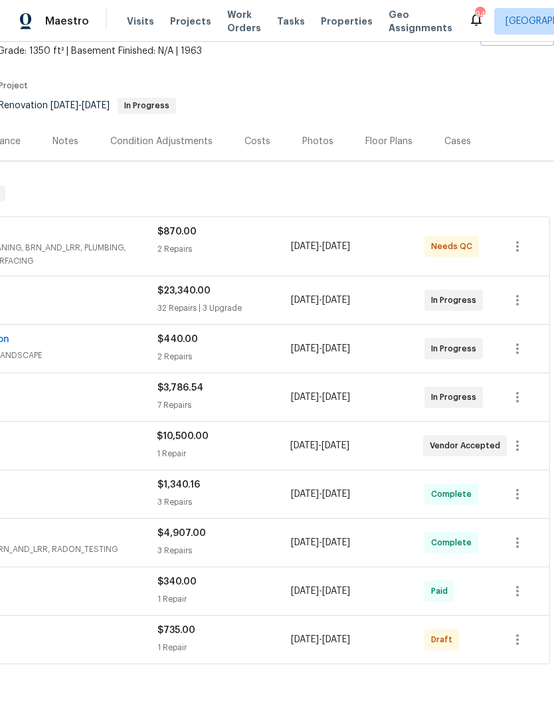
scroll to position [79, 197]
click at [515, 640] on icon "button" at bounding box center [517, 640] width 16 height 16
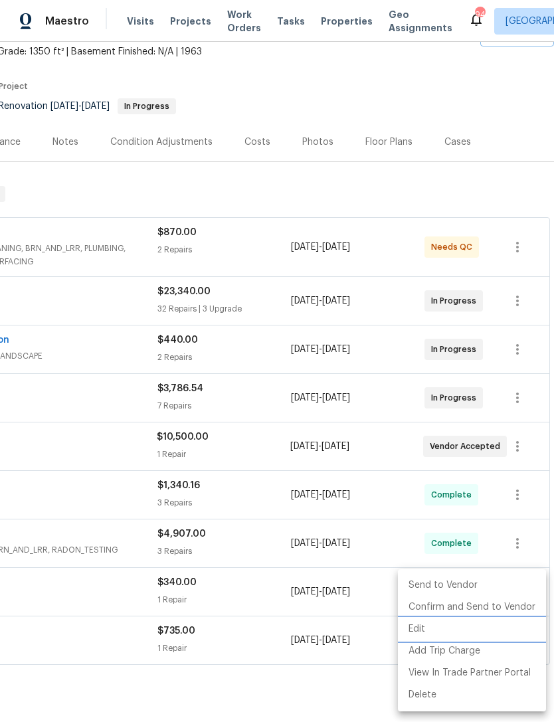
click at [426, 628] on li "Edit" at bounding box center [472, 629] width 148 height 22
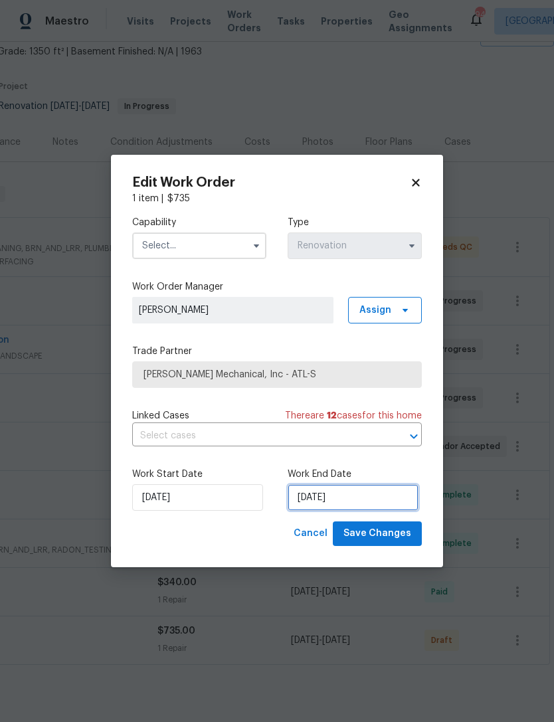
click at [321, 499] on input "[DATE]" at bounding box center [353, 497] width 131 height 27
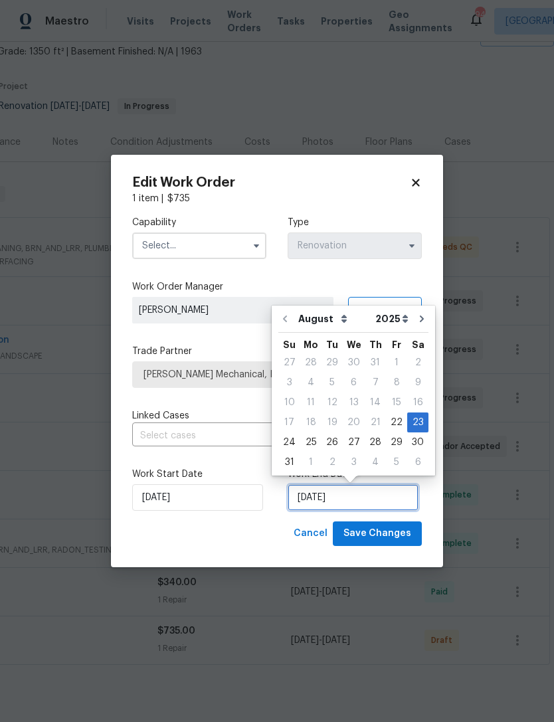
scroll to position [25, 0]
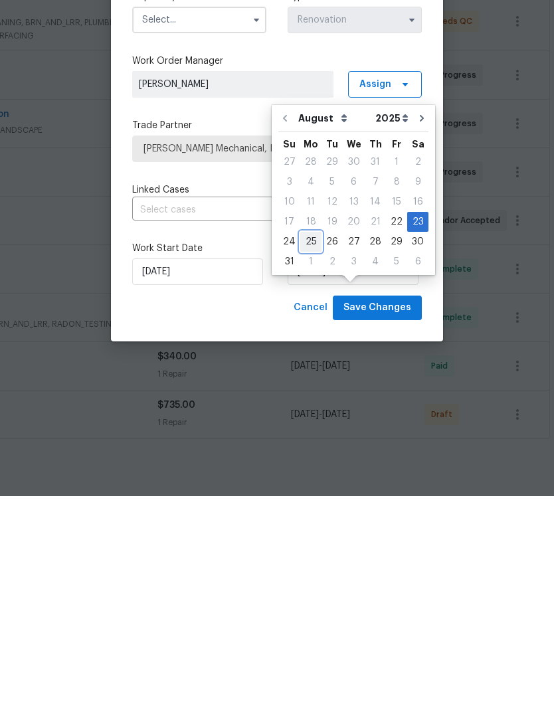
click at [308, 458] on div "25" at bounding box center [310, 467] width 21 height 19
type input "[DATE]"
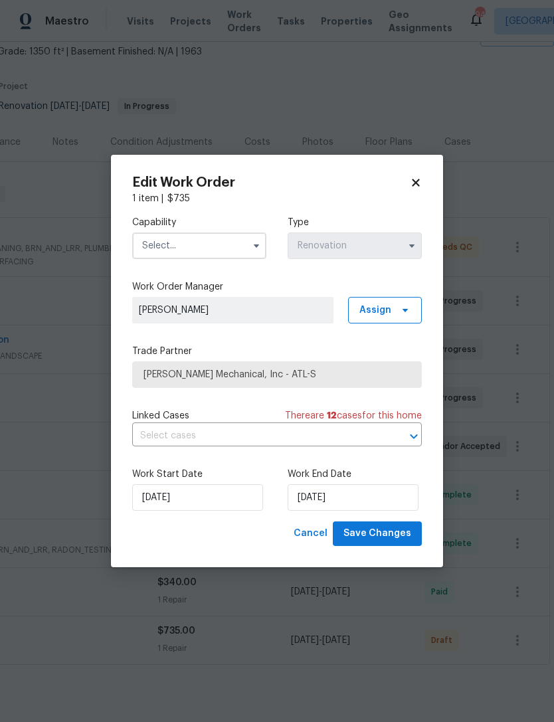
click at [196, 248] on input "text" at bounding box center [199, 245] width 134 height 27
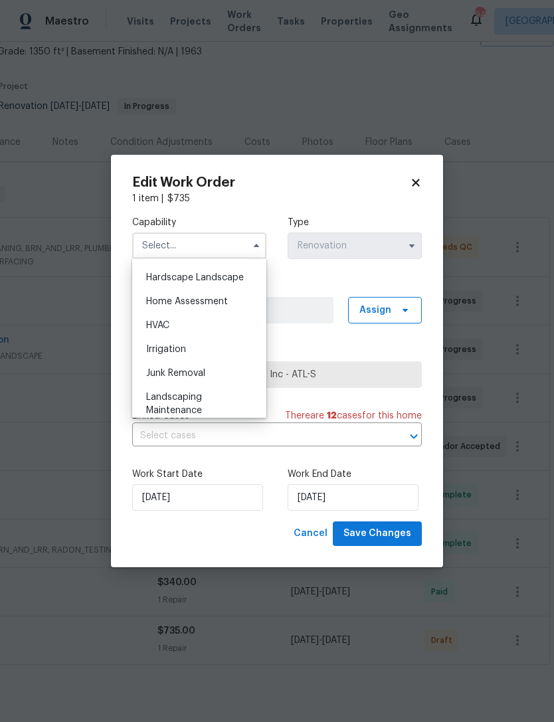
scroll to position [754, 0]
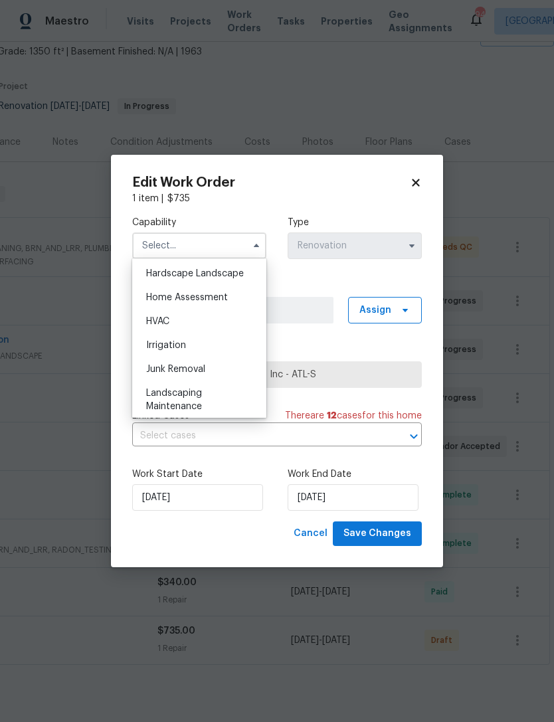
click at [170, 327] on div "HVAC" at bounding box center [199, 321] width 128 height 24
type input "HVAC"
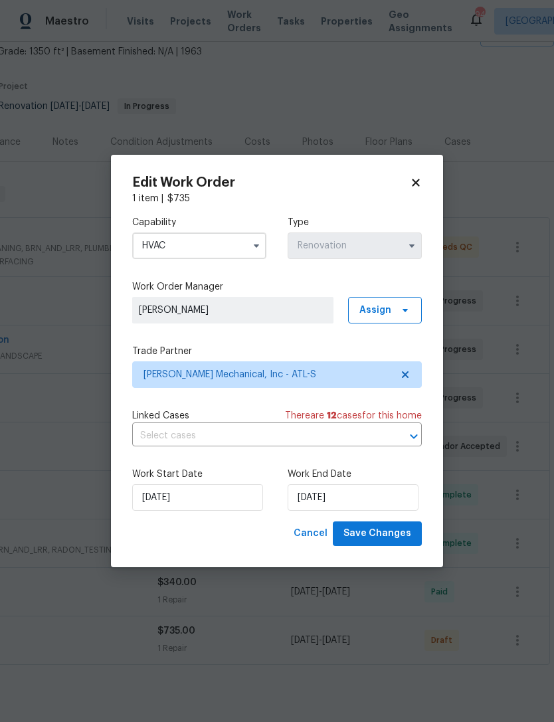
click at [222, 540] on div "Cancel Save Changes" at bounding box center [277, 533] width 290 height 25
click at [391, 533] on span "Save Changes" at bounding box center [377, 533] width 68 height 17
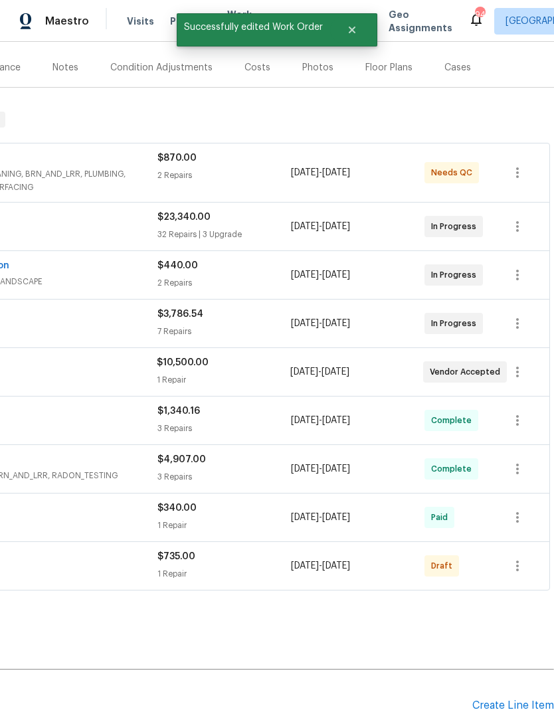
scroll to position [155, 197]
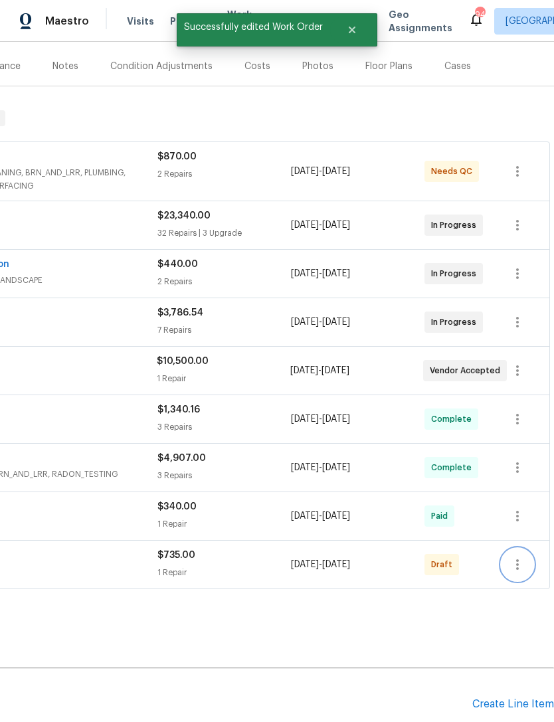
click at [518, 557] on icon "button" at bounding box center [517, 565] width 16 height 16
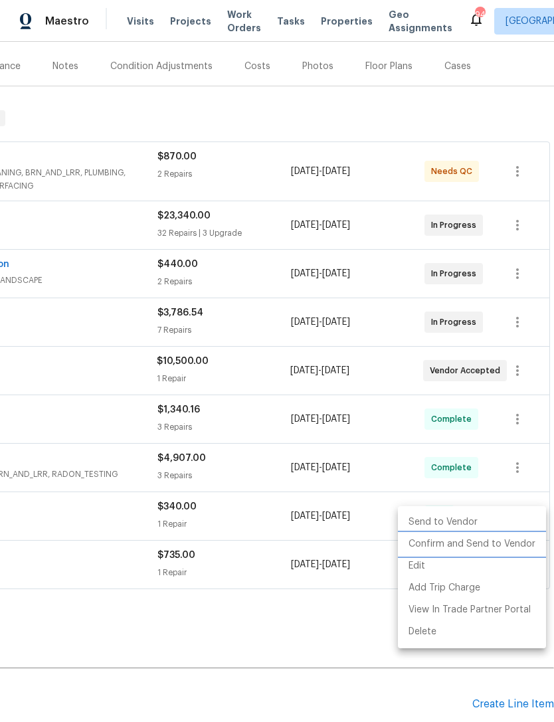
click at [498, 548] on li "Confirm and Send to Vendor" at bounding box center [472, 544] width 148 height 22
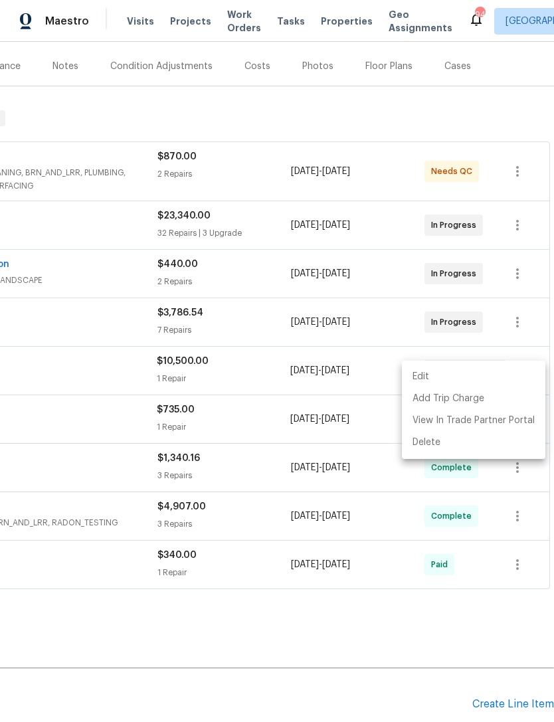
click at [311, 581] on div at bounding box center [277, 361] width 554 height 722
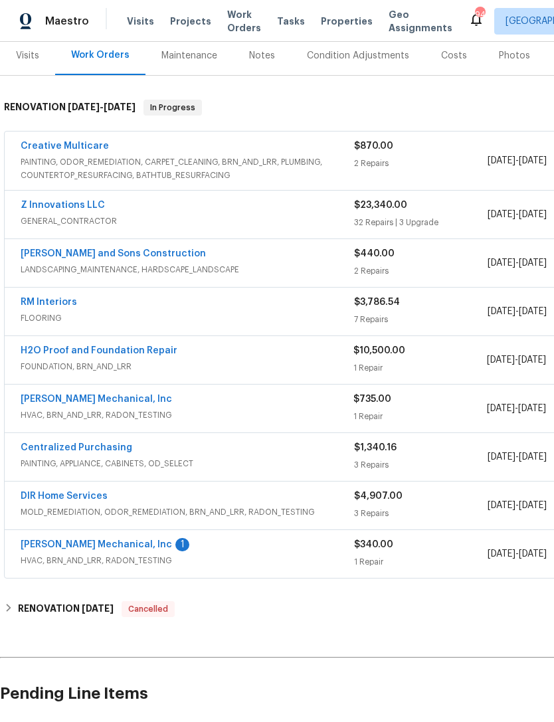
scroll to position [165, 0]
click at [96, 541] on link "[PERSON_NAME] Mechanical, Inc" at bounding box center [96, 545] width 151 height 9
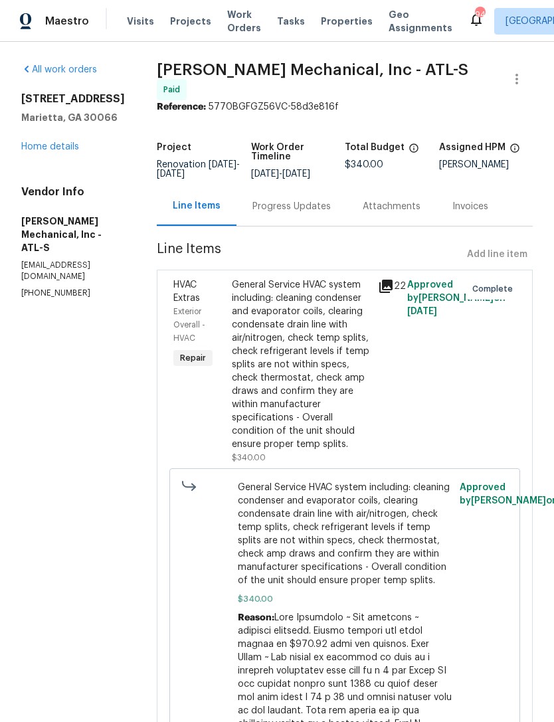
click at [309, 218] on div "Progress Updates" at bounding box center [291, 206] width 110 height 39
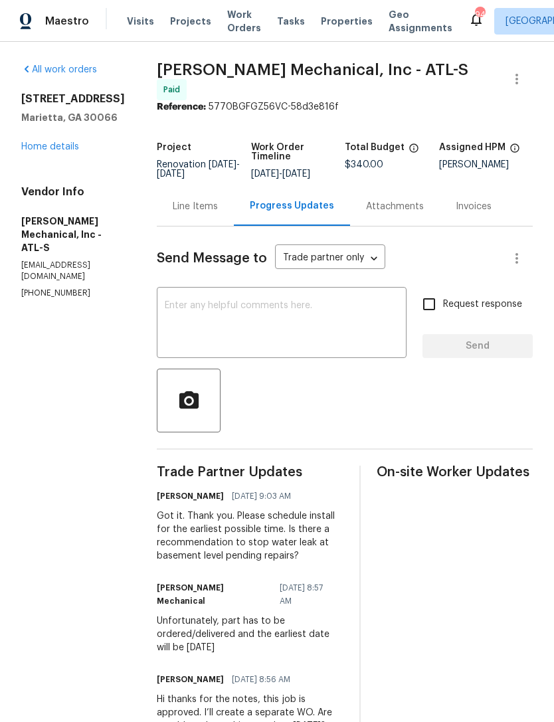
click at [53, 151] on link "Home details" at bounding box center [50, 146] width 58 height 9
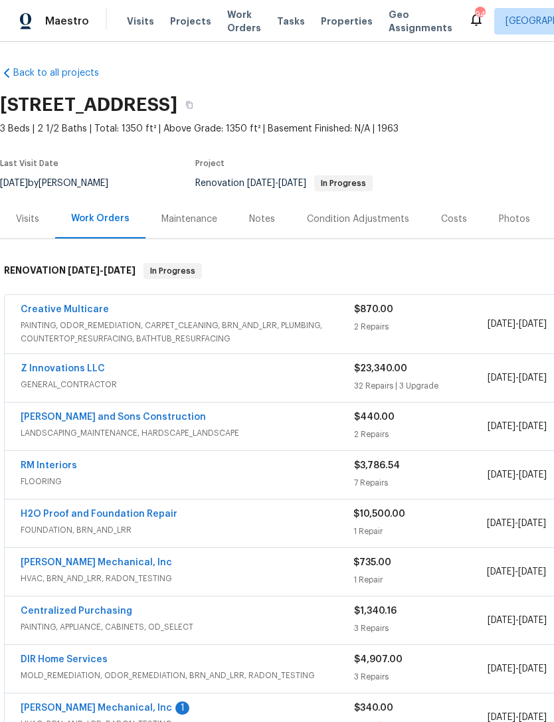
scroll to position [2, 0]
click at [261, 209] on div "Notes" at bounding box center [262, 218] width 58 height 39
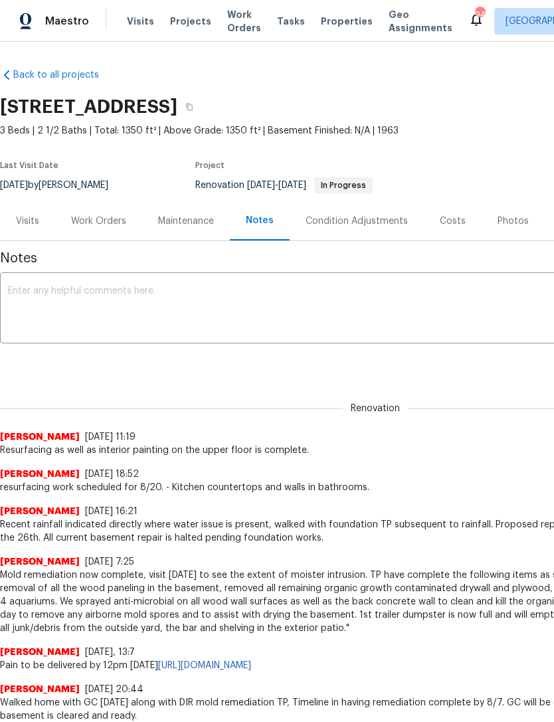
click at [126, 313] on textarea at bounding box center [375, 309] width 735 height 46
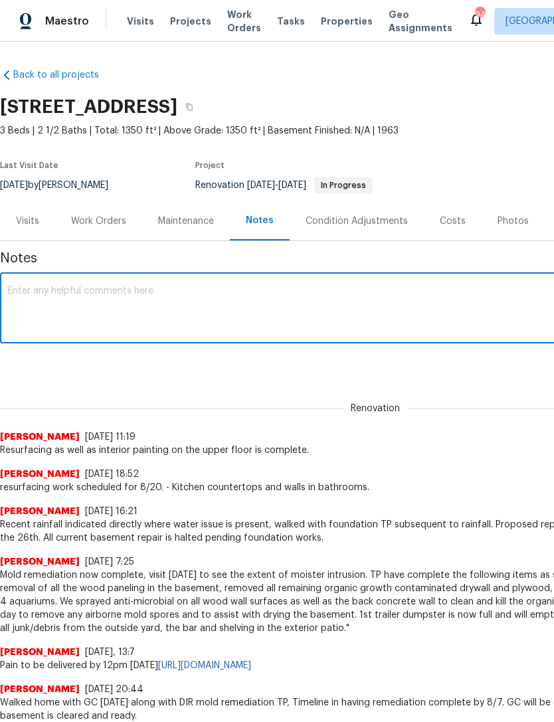
click at [94, 298] on textarea at bounding box center [375, 309] width 735 height 46
paste textarea "**********"
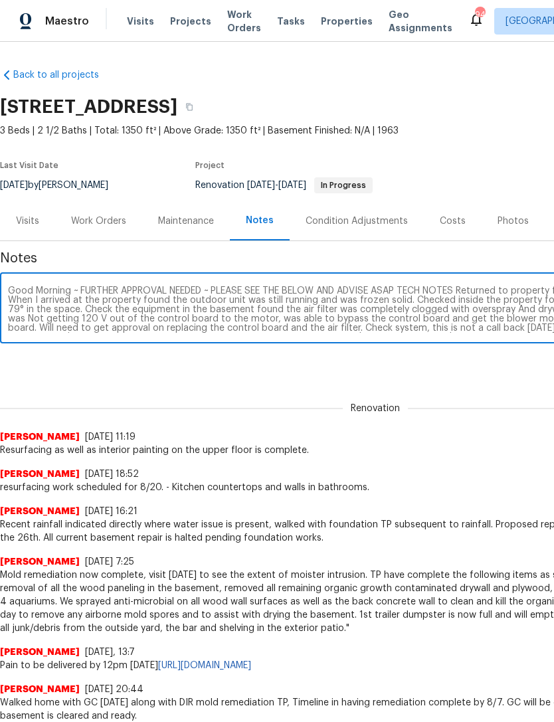
click at [68, 290] on textarea "**********" at bounding box center [375, 309] width 735 height 46
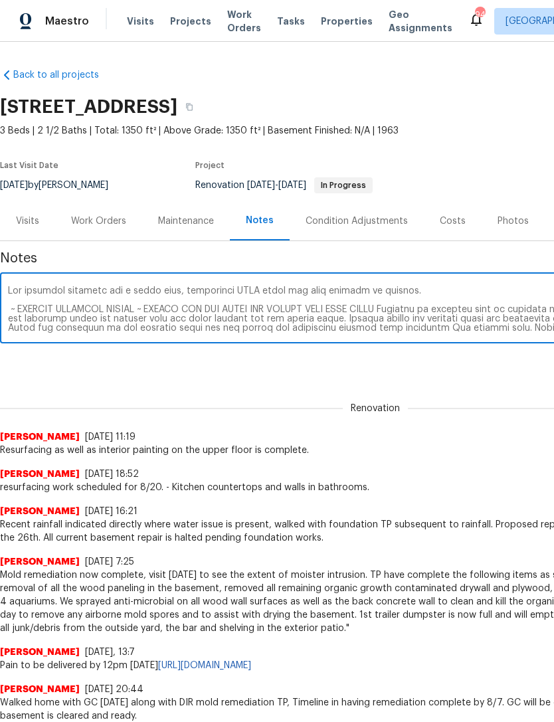
click at [418, 294] on textarea at bounding box center [375, 309] width 735 height 46
click at [323, 288] on textarea at bounding box center [375, 309] width 735 height 46
click at [367, 291] on textarea at bounding box center [375, 309] width 735 height 46
click at [444, 288] on textarea at bounding box center [375, 309] width 735 height 46
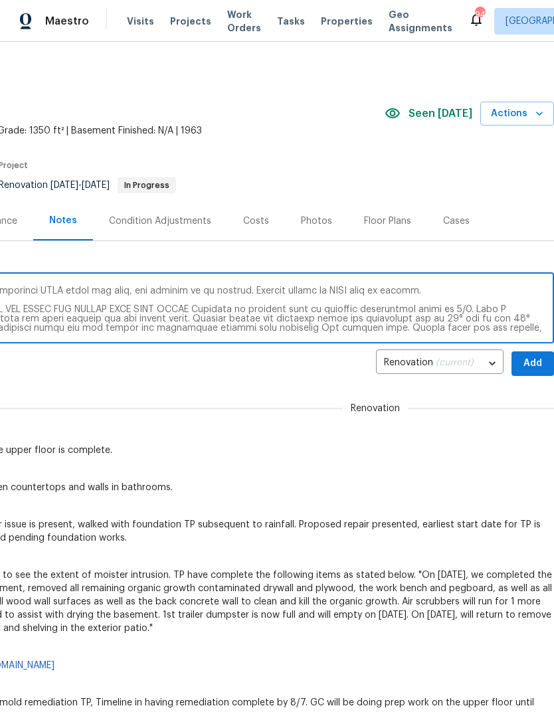
type textarea "Lor ipsumdol sitametc adi e seddo eius, temporinci UTLA etdol mag aliq, eni adm…"
click at [527, 357] on span "Add" at bounding box center [532, 363] width 21 height 17
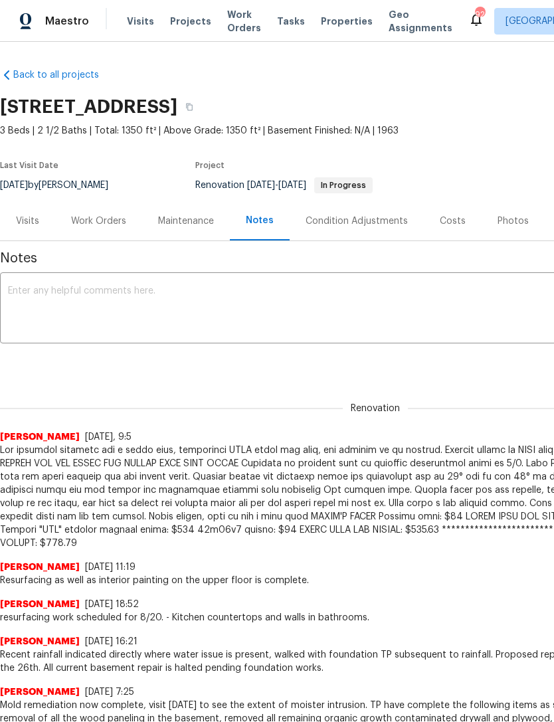
scroll to position [0, 0]
click at [30, 215] on div "Visits" at bounding box center [27, 221] width 23 height 13
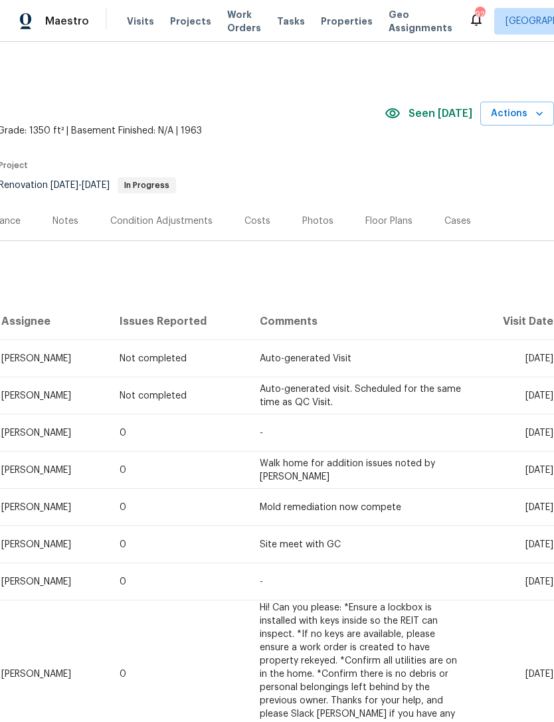
scroll to position [0, 197]
